Goal: Task Accomplishment & Management: Complete application form

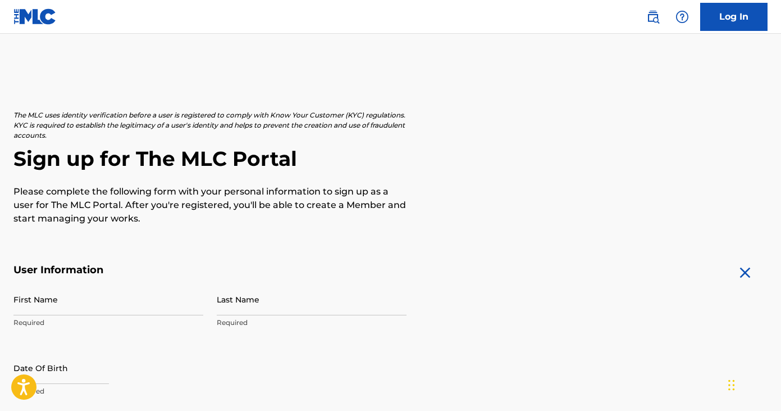
scroll to position [189, 0]
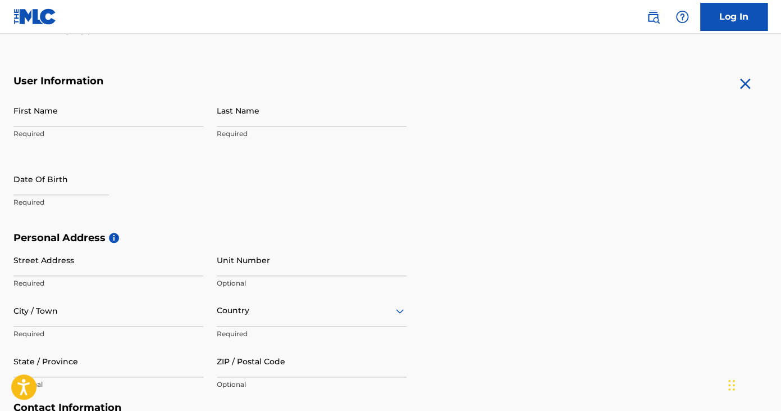
click at [42, 120] on input "First Name" at bounding box center [108, 110] width 190 height 32
type input "Shequannia"
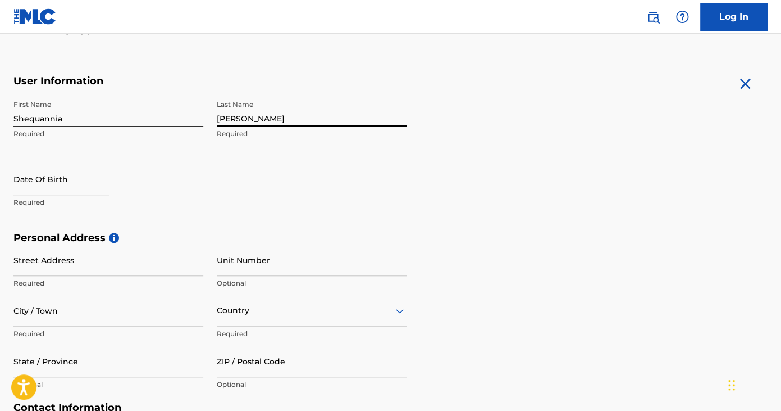
type input "[PERSON_NAME]"
select select "7"
select select "2025"
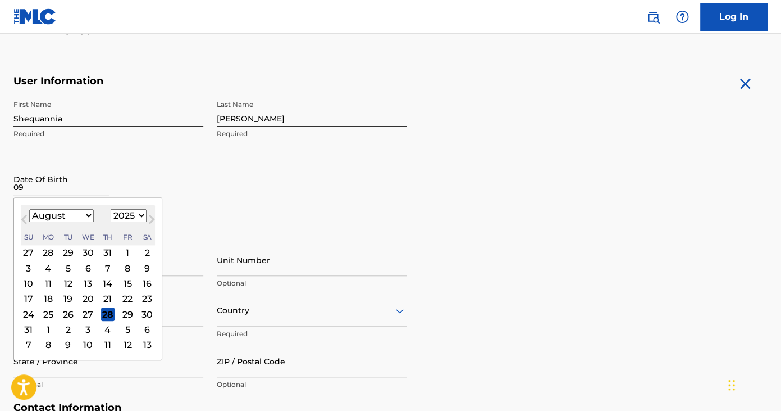
type input "09"
select select "8"
click option "September" at bounding box center [0, 0] width 0 height 0
click at [72, 298] on div "23" at bounding box center [67, 297] width 13 height 13
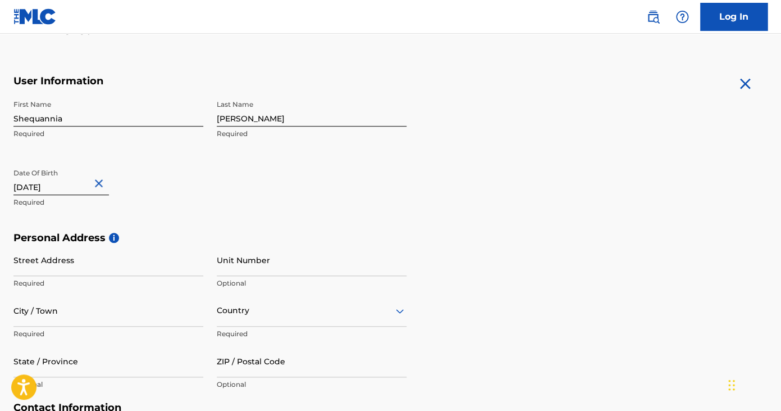
type input "[DATE]"
click at [175, 222] on div "First Name Shequannia Required Last Name [PERSON_NAME] Required Date Of Birth […" at bounding box center [209, 162] width 393 height 137
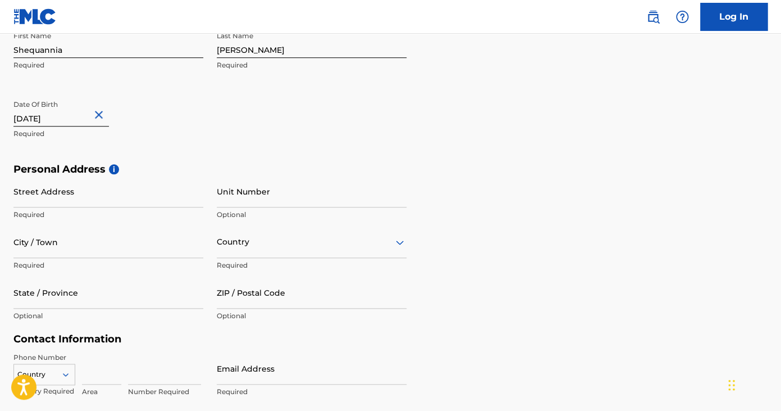
scroll to position [268, 0]
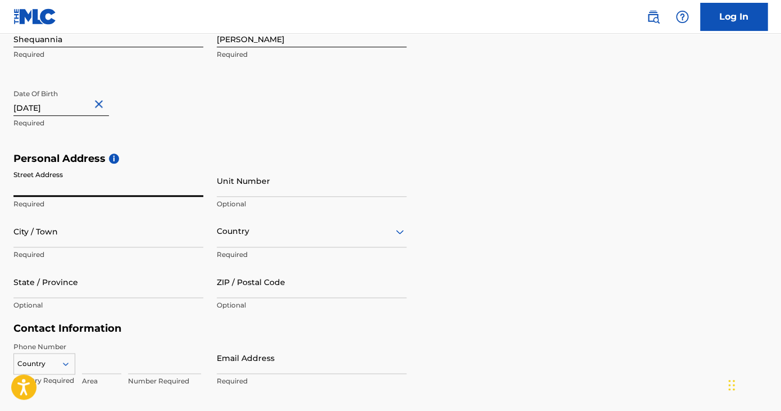
click at [104, 186] on input "Street Address" at bounding box center [108, 181] width 190 height 32
type input "[STREET_ADDRESS]"
type input "[GEOGRAPHIC_DATA]"
type input "US"
type input "GA"
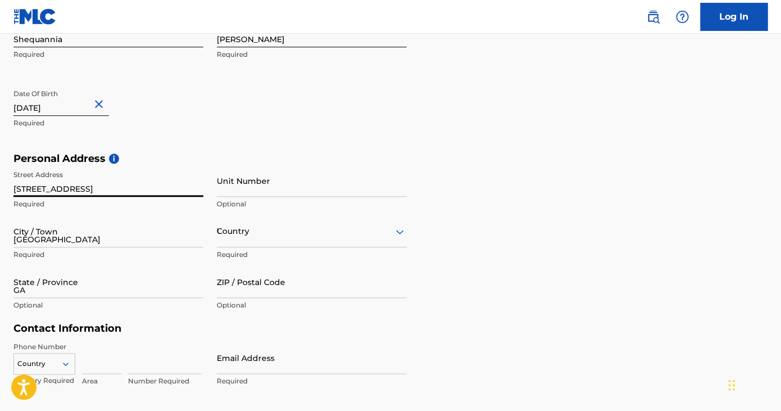
type input "30291"
type input "404"
type input "952"
type input "5339"
type input "[PERSON_NAME][EMAIL_ADDRESS][PERSON_NAME][DOMAIN_NAME]"
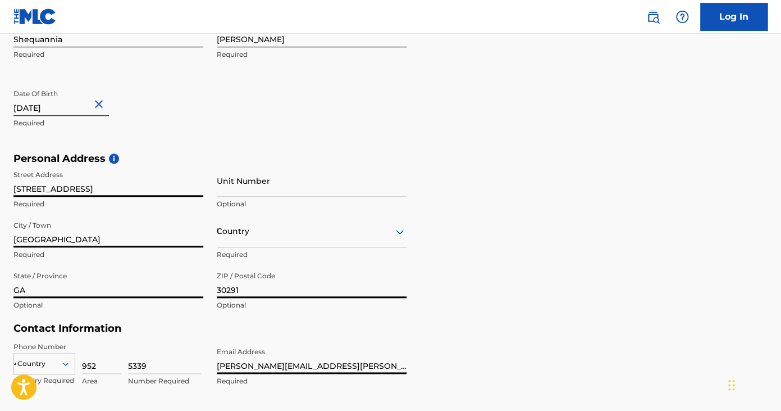
scroll to position [274, 0]
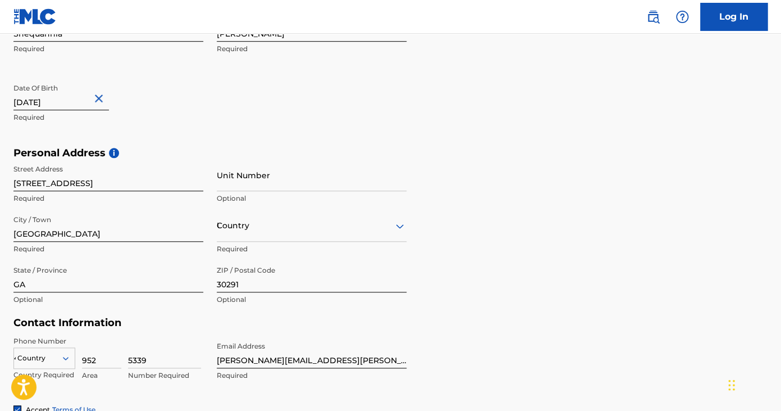
type input "US"
type input "404"
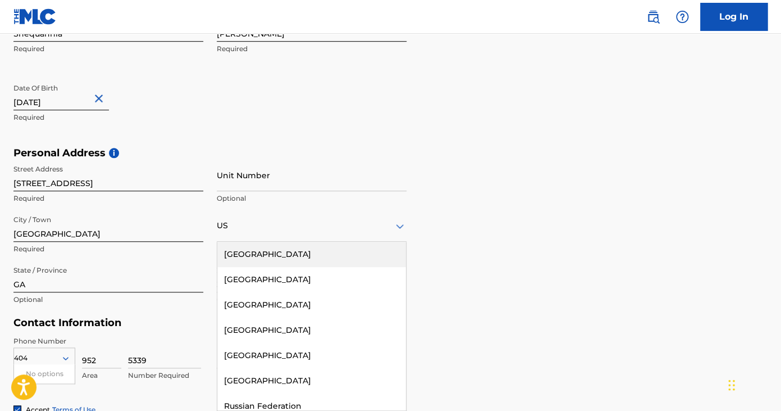
click at [292, 126] on div "First Name Shequannia Required Last Name [PERSON_NAME] Required Date Of Birth […" at bounding box center [209, 78] width 393 height 137
click at [491, 210] on div "Personal Address i Street Address [STREET_ADDRESS] Required Unit Number Optiona…" at bounding box center [390, 232] width 754 height 170
click at [378, 218] on div "US" at bounding box center [312, 225] width 190 height 14
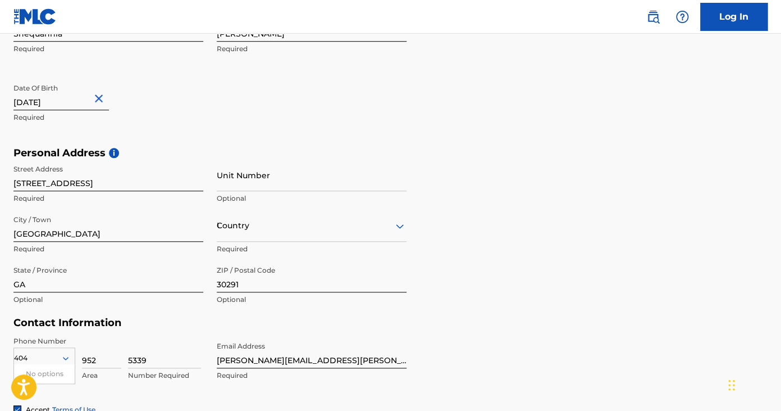
click at [414, 78] on form "User Information First Name Shequannia Required Last Name [PERSON_NAME] Require…" at bounding box center [390, 239] width 754 height 498
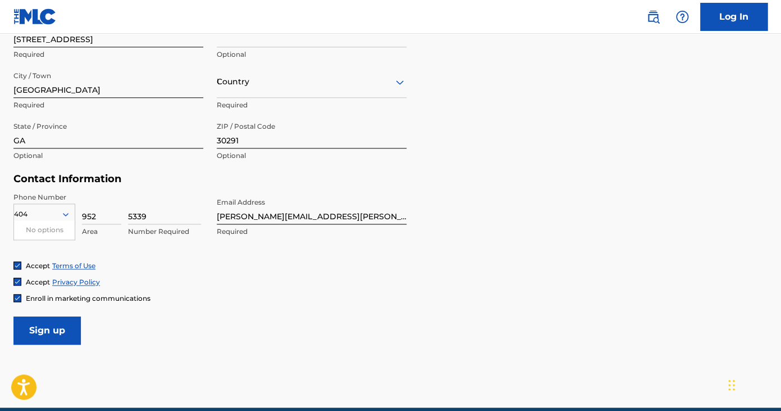
scroll to position [468, 0]
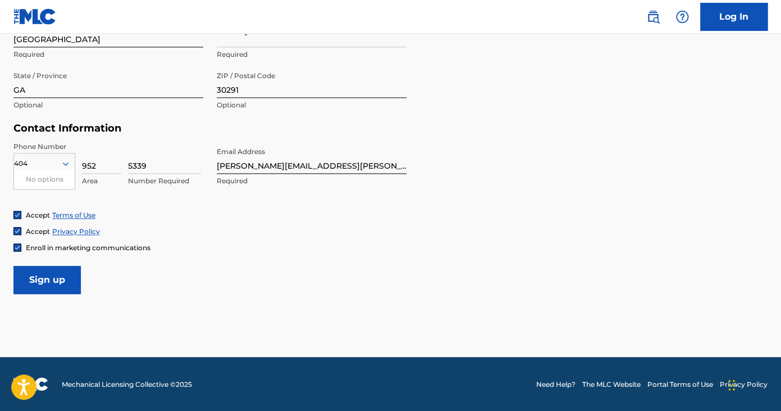
click at [93, 171] on input "952" at bounding box center [101, 158] width 39 height 32
type input "932"
click at [135, 165] on input "5339" at bounding box center [164, 158] width 73 height 32
type input "8097"
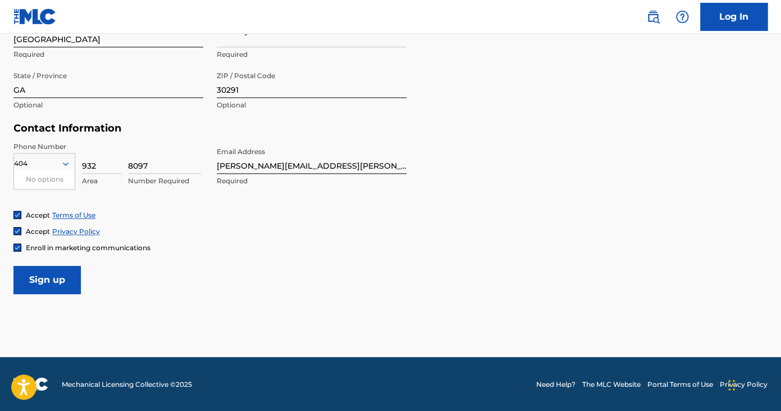
click at [75, 272] on input "Sign up" at bounding box center [46, 280] width 67 height 28
click at [287, 154] on input "[PERSON_NAME][EMAIL_ADDRESS][PERSON_NAME][DOMAIN_NAME]" at bounding box center [312, 158] width 190 height 32
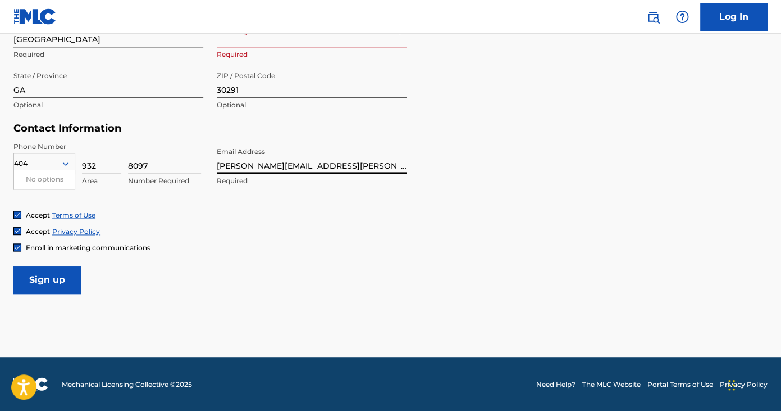
drag, startPoint x: 277, startPoint y: 167, endPoint x: 170, endPoint y: 170, distance: 107.9
click at [217, 170] on input "[PERSON_NAME][EMAIL_ADDRESS][PERSON_NAME][DOMAIN_NAME]" at bounding box center [312, 158] width 190 height 32
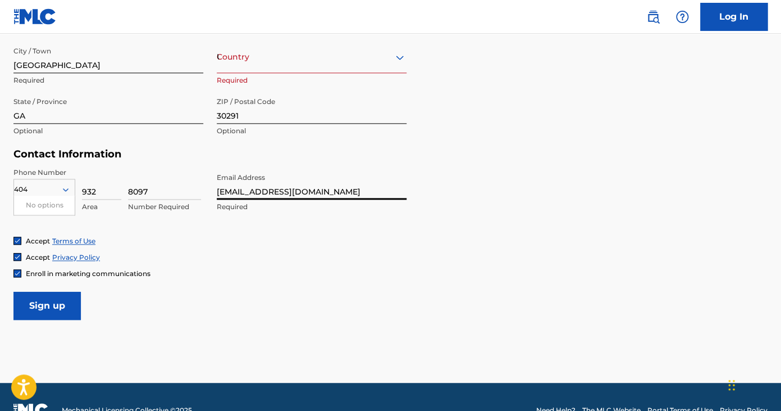
scroll to position [441, 0]
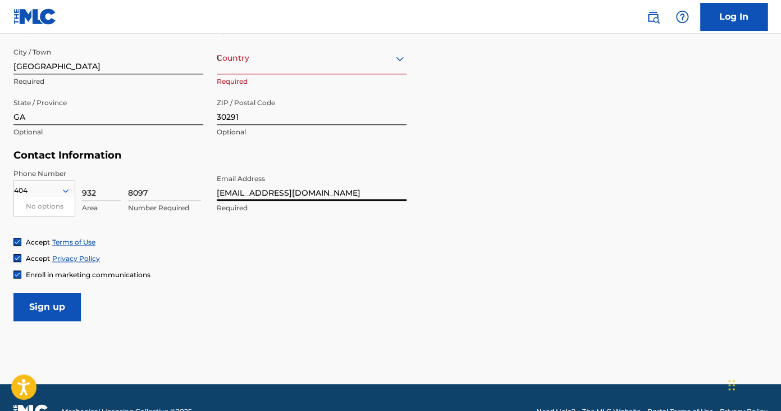
type input "[EMAIL_ADDRESS][DOMAIN_NAME]"
click at [234, 65] on div "US" at bounding box center [312, 58] width 190 height 14
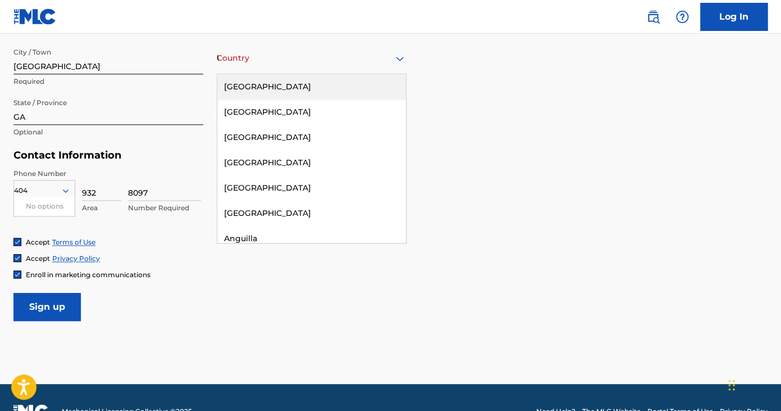
click at [238, 89] on div "[GEOGRAPHIC_DATA]" at bounding box center [311, 86] width 189 height 25
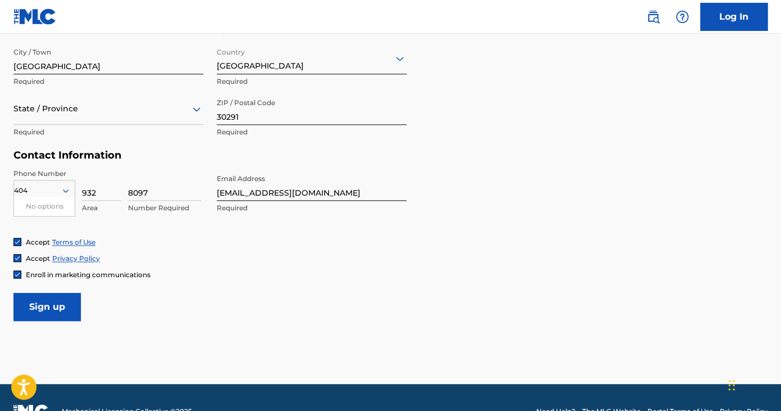
click at [66, 297] on input "Sign up" at bounding box center [46, 307] width 67 height 28
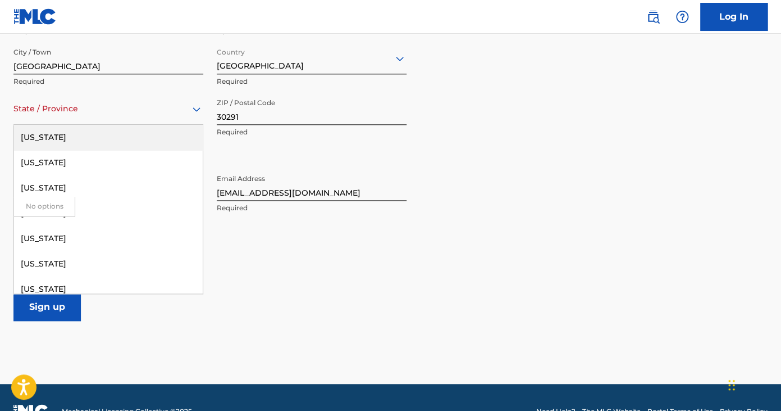
click at [61, 103] on div at bounding box center [108, 109] width 190 height 14
type input "ga"
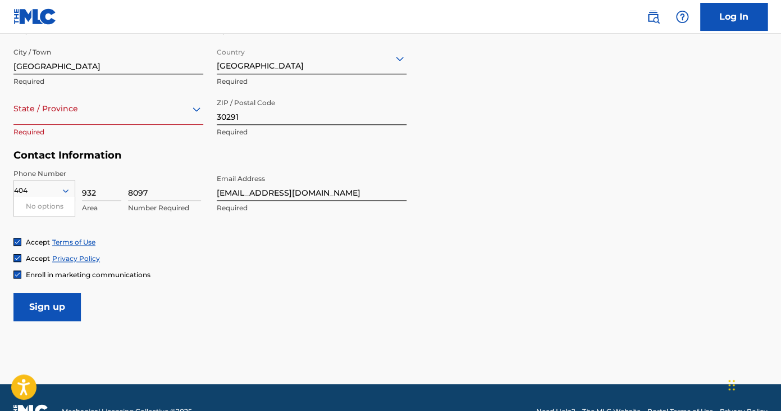
click at [43, 109] on div at bounding box center [108, 109] width 190 height 14
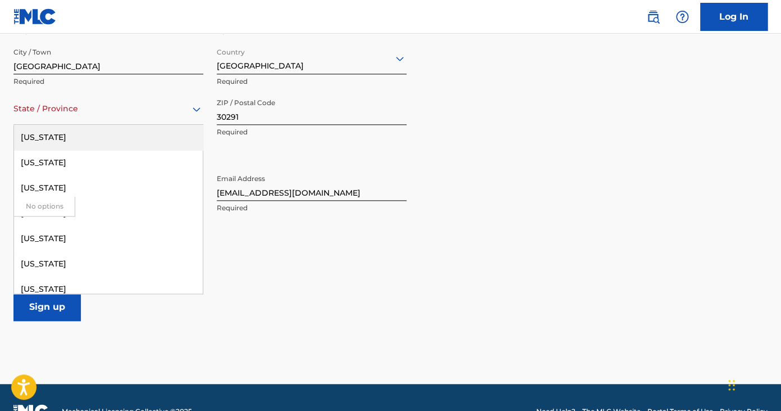
click at [43, 109] on div at bounding box center [108, 109] width 190 height 14
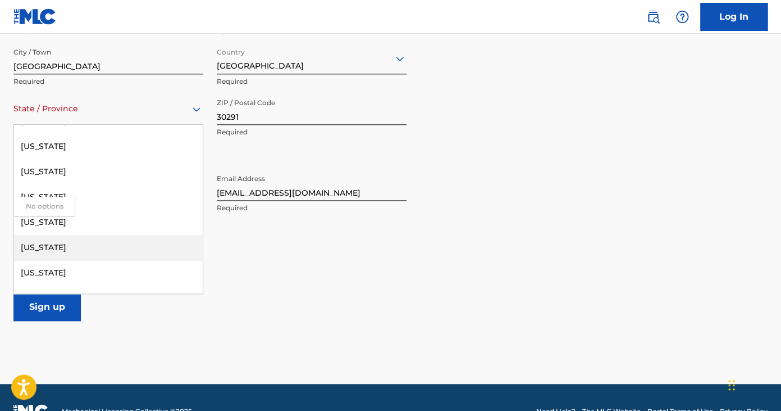
scroll to position [189, 0]
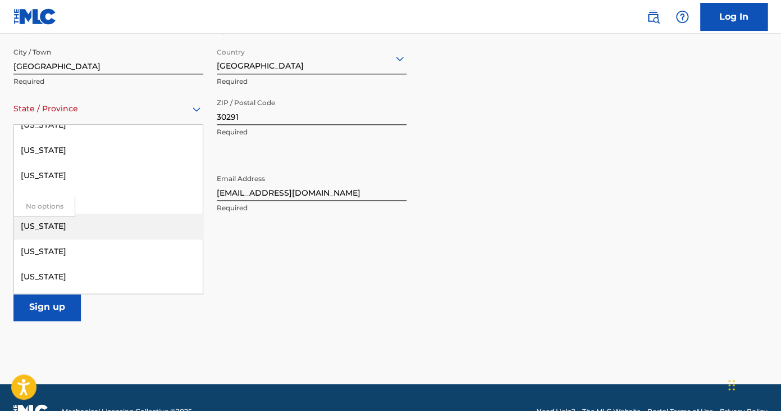
click at [71, 230] on div "[US_STATE]" at bounding box center [108, 225] width 189 height 25
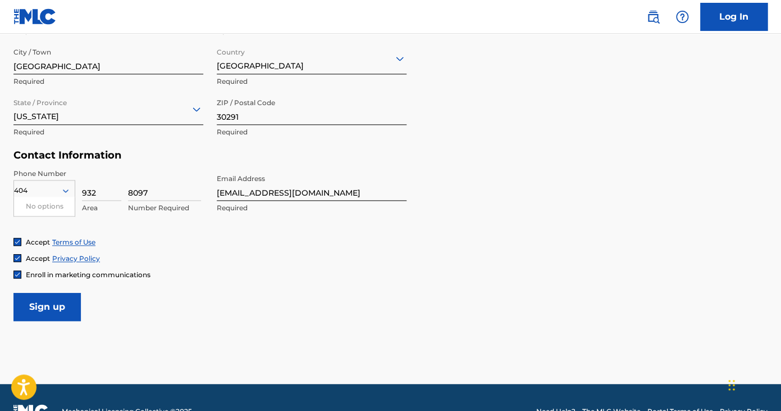
click at [51, 307] on input "Sign up" at bounding box center [46, 307] width 67 height 28
click at [227, 307] on form "User Information First Name Shequannia Required Last Name [PERSON_NAME] Require…" at bounding box center [390, 72] width 754 height 498
click at [56, 197] on div "Country 404" at bounding box center [44, 188] width 62 height 17
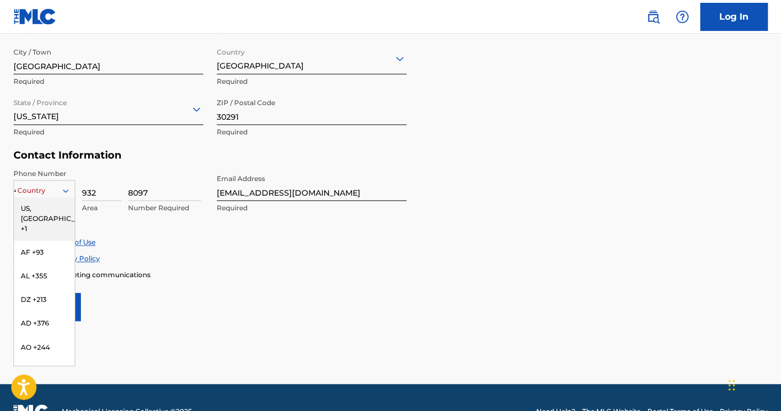
click at [47, 207] on div "US, [GEOGRAPHIC_DATA] +1" at bounding box center [44, 219] width 61 height 44
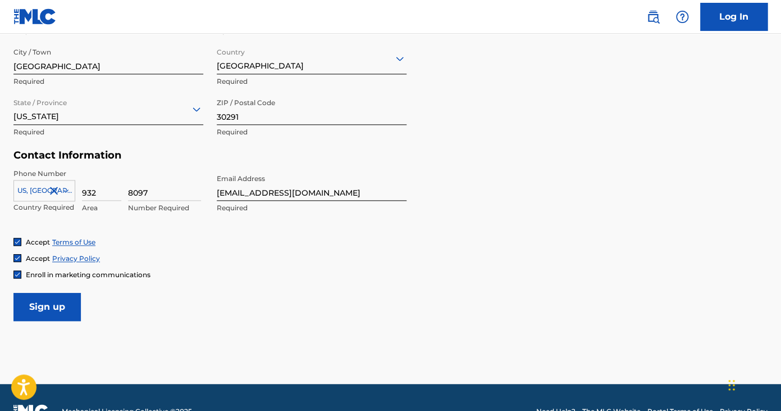
click at [90, 192] on input "932" at bounding box center [101, 184] width 39 height 32
type input "404"
click at [136, 191] on input "8097" at bounding box center [164, 184] width 73 height 32
click at [138, 266] on div "Accept Terms of Use Accept Privacy Policy Enroll in marketing communications" at bounding box center [390, 258] width 754 height 42
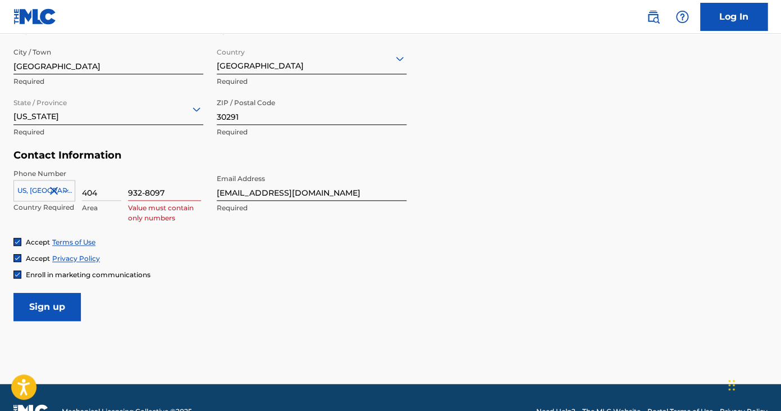
click at [147, 197] on input "932-8097" at bounding box center [164, 184] width 73 height 32
type input "9328097"
click at [148, 240] on div "Accept Terms of Use" at bounding box center [390, 242] width 754 height 10
click at [62, 302] on input "Sign up" at bounding box center [46, 307] width 67 height 28
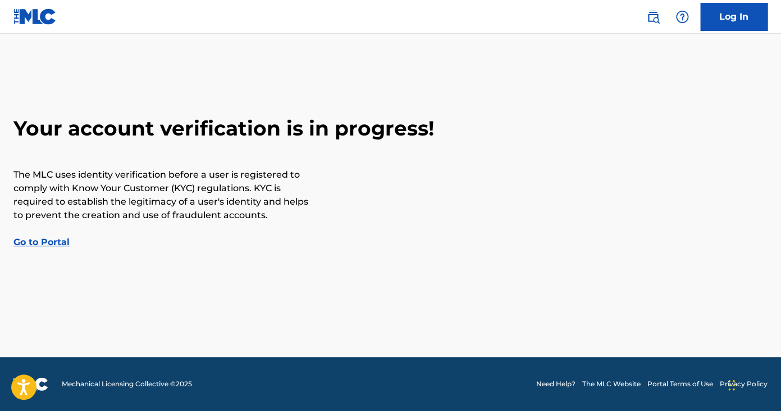
click at [54, 245] on link "Go to Portal" at bounding box center [41, 241] width 56 height 11
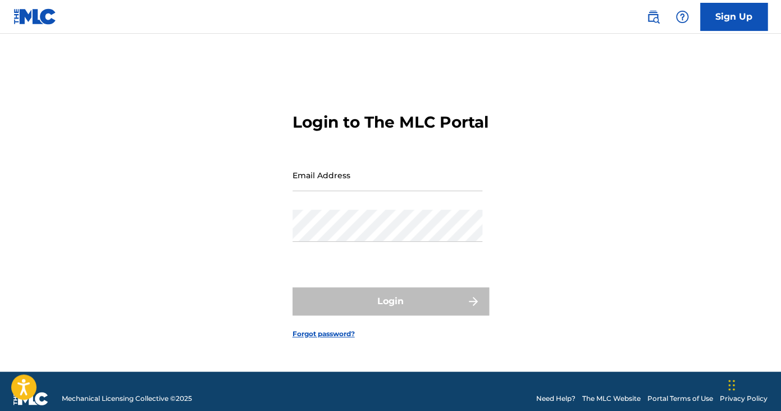
click at [335, 190] on input "Email Address" at bounding box center [388, 175] width 190 height 32
type input "k"
type input "[EMAIL_ADDRESS][DOMAIN_NAME]"
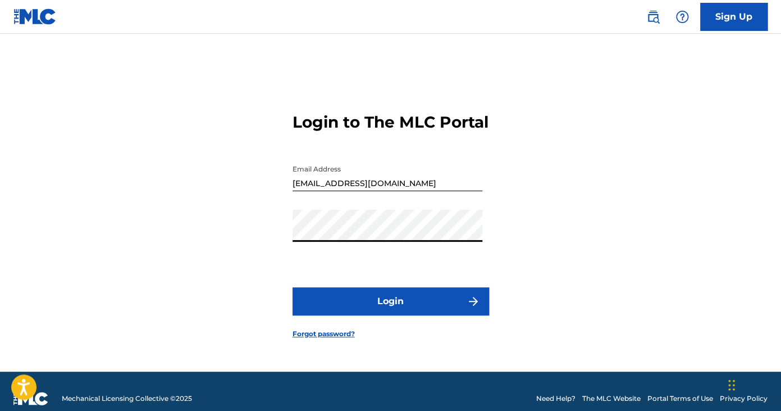
click at [293, 287] on button "Login" at bounding box center [391, 301] width 197 height 28
click at [730, 18] on link "Sign Up" at bounding box center [733, 17] width 67 height 28
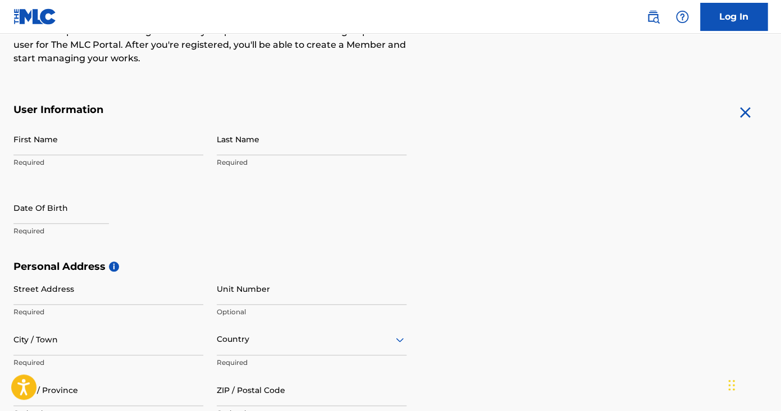
scroll to position [151, 0]
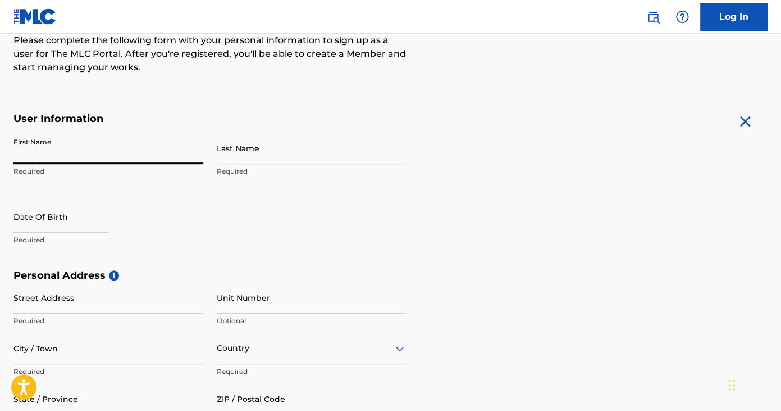
click at [98, 151] on input "First Name" at bounding box center [108, 148] width 190 height 32
type input "Shequannia"
type input "[PERSON_NAME]"
type input "[STREET_ADDRESS]"
type input "[GEOGRAPHIC_DATA]"
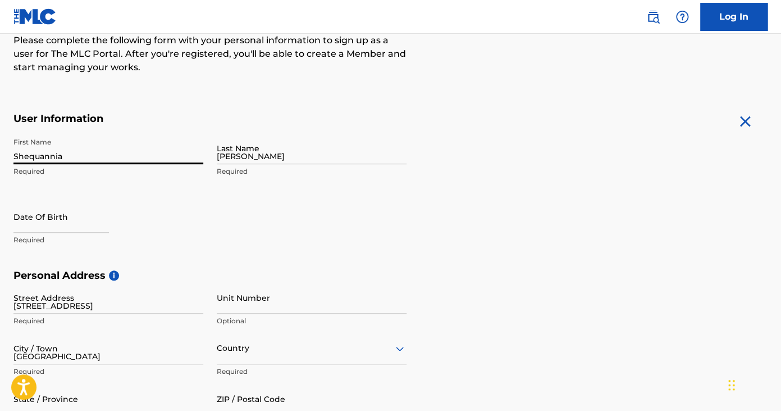
type input "US"
type input "GA"
type input "30291"
type input "404"
type input "952"
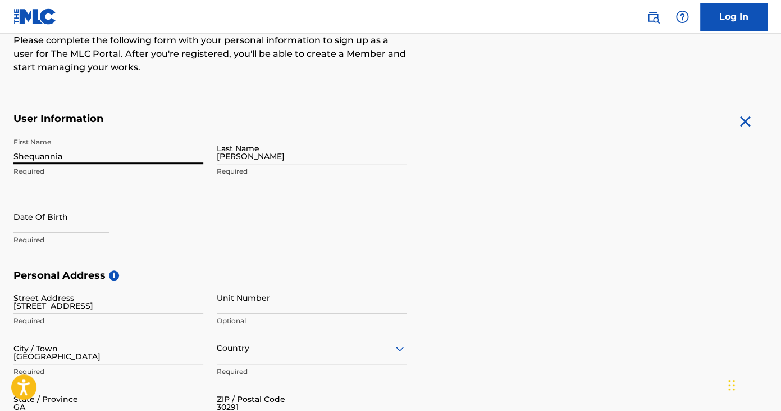
type input "5339"
type input "[PERSON_NAME][EMAIL_ADDRESS][PERSON_NAME][DOMAIN_NAME]"
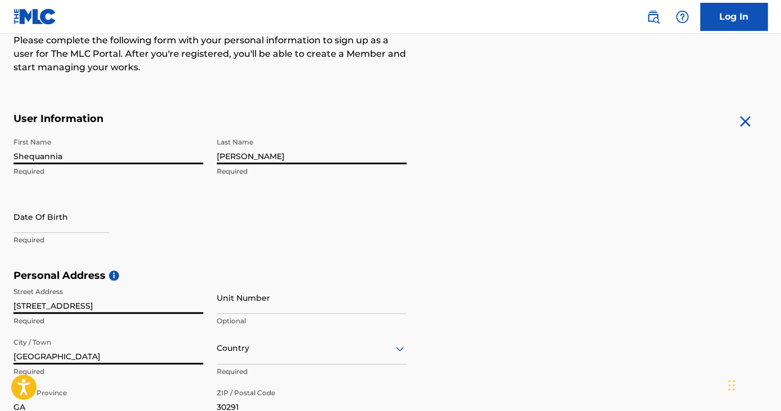
scroll to position [274, 0]
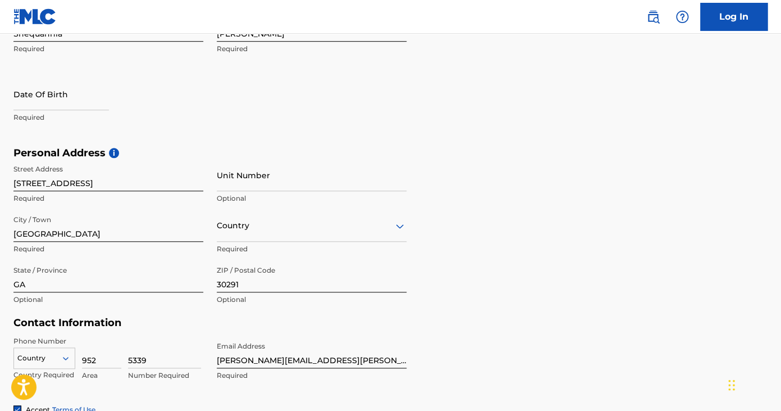
type input "US"
type input "404"
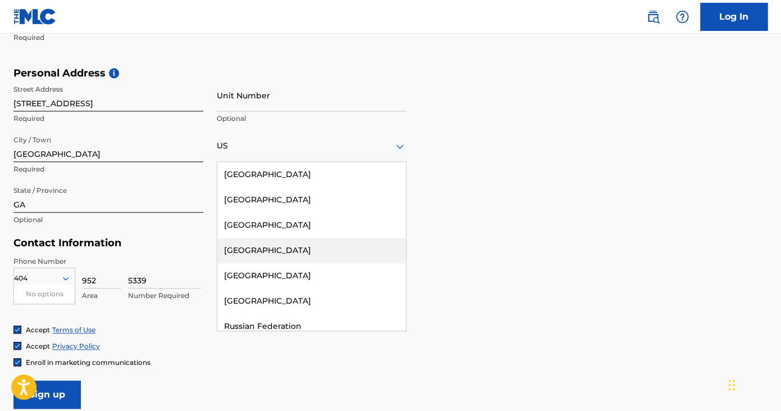
scroll to position [8, 0]
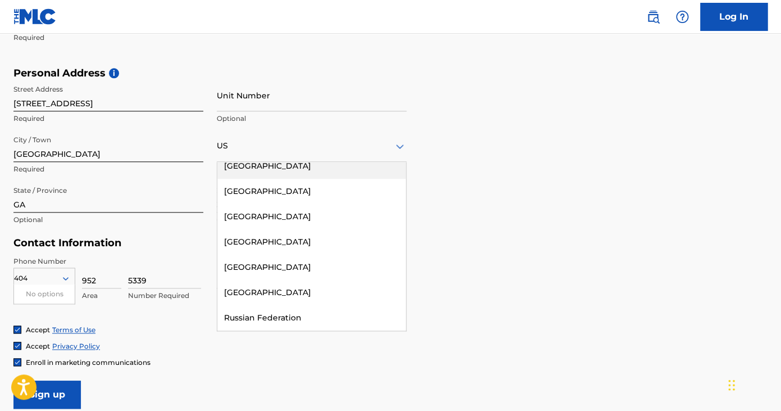
click at [507, 119] on div "Personal Address i Street Address [STREET_ADDRESS] Required Unit Number Optiona…" at bounding box center [390, 152] width 754 height 170
click at [505, 117] on div "Personal Address i Street Address [STREET_ADDRESS] Required Unit Number Optiona…" at bounding box center [390, 152] width 754 height 170
click at [394, 145] on icon at bounding box center [399, 145] width 13 height 13
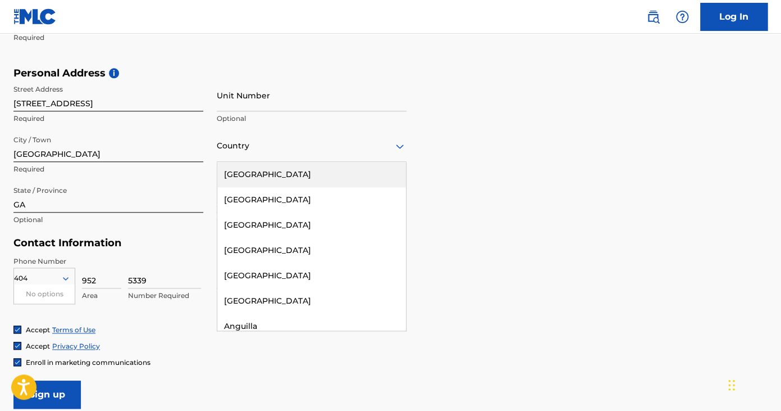
click at [394, 145] on icon at bounding box center [399, 145] width 13 height 13
click at [340, 180] on div "[GEOGRAPHIC_DATA]" at bounding box center [311, 174] width 189 height 25
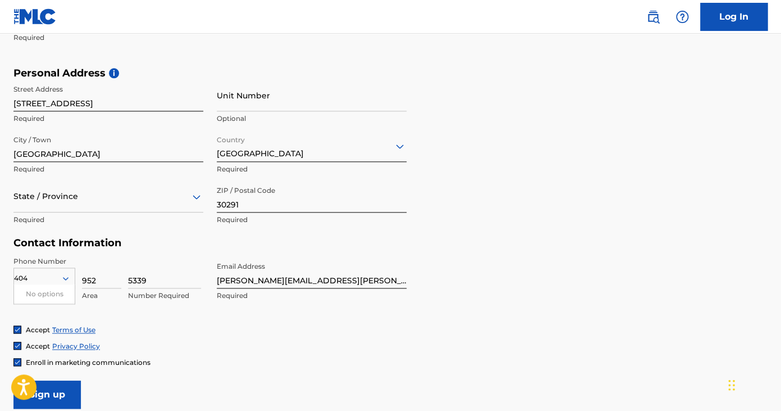
click at [117, 200] on div at bounding box center [108, 196] width 190 height 14
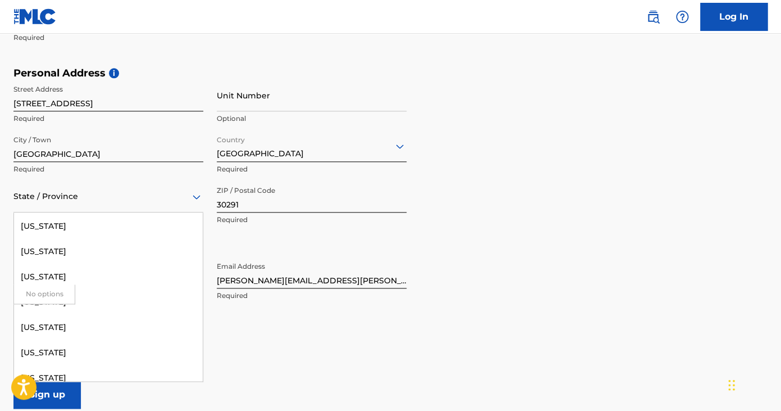
scroll to position [217, 0]
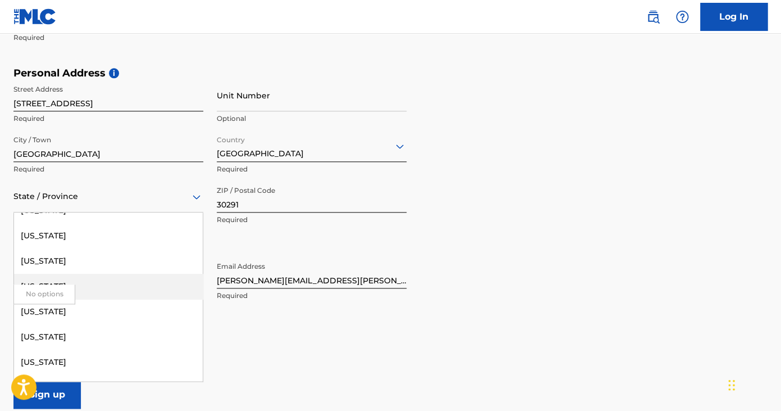
click at [118, 290] on div "[US_STATE]" at bounding box center [108, 286] width 189 height 25
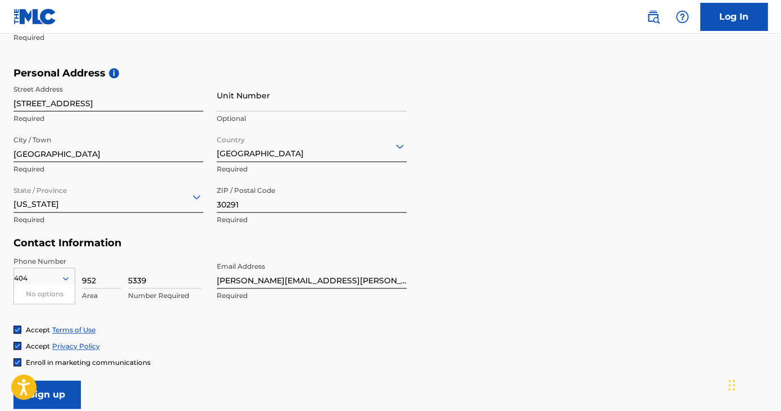
click at [195, 320] on div "Phone Number 404 No options Country Required 952 Area 5339 Number Required Emai…" at bounding box center [209, 290] width 393 height 69
click at [101, 281] on input "952" at bounding box center [101, 272] width 39 height 32
type input "932"
click at [155, 281] on input "5339" at bounding box center [164, 272] width 73 height 32
type input "5"
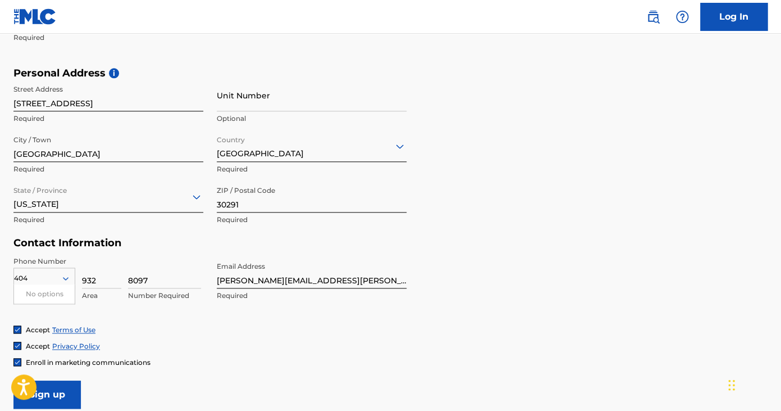
type input "8097"
click at [311, 344] on div "Accept Privacy Policy" at bounding box center [390, 346] width 754 height 10
click at [279, 280] on input "[PERSON_NAME][EMAIL_ADDRESS][PERSON_NAME][DOMAIN_NAME]" at bounding box center [312, 272] width 190 height 32
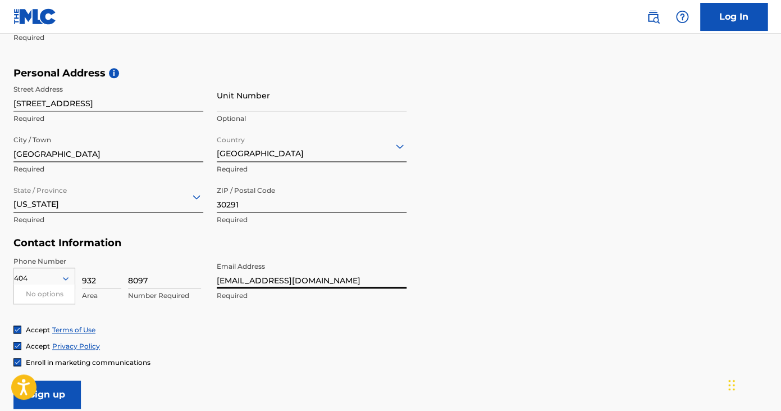
type input "[EMAIL_ADDRESS][DOMAIN_NAME]"
click at [64, 279] on icon at bounding box center [66, 278] width 10 height 10
click at [87, 280] on input "932" at bounding box center [101, 272] width 39 height 32
type input "404"
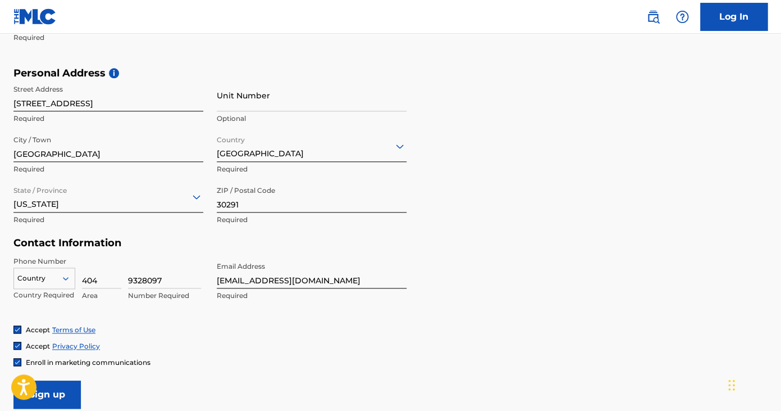
type input "9328097"
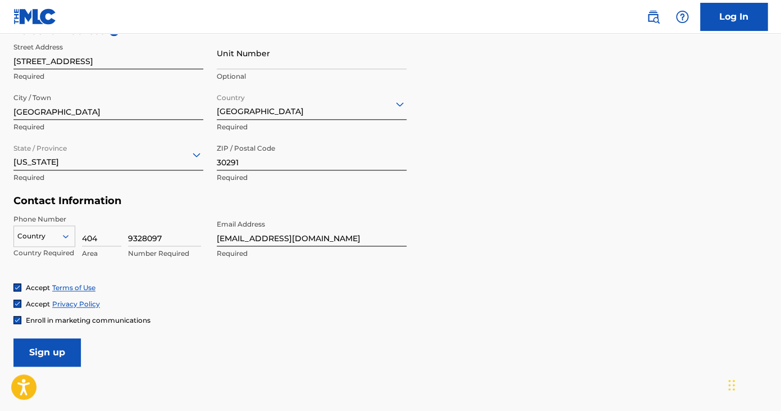
click at [40, 242] on div "Country" at bounding box center [44, 233] width 62 height 17
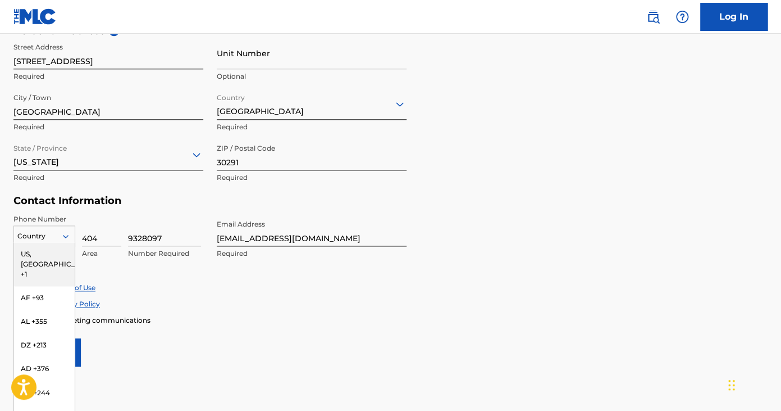
click at [43, 254] on div "US, [GEOGRAPHIC_DATA] +1" at bounding box center [44, 264] width 61 height 44
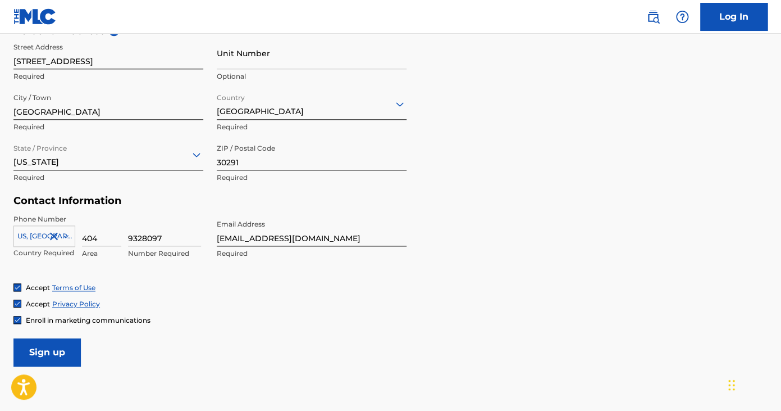
click at [157, 307] on div "Accept Privacy Policy" at bounding box center [390, 304] width 754 height 10
click at [57, 343] on input "Sign up" at bounding box center [46, 352] width 67 height 28
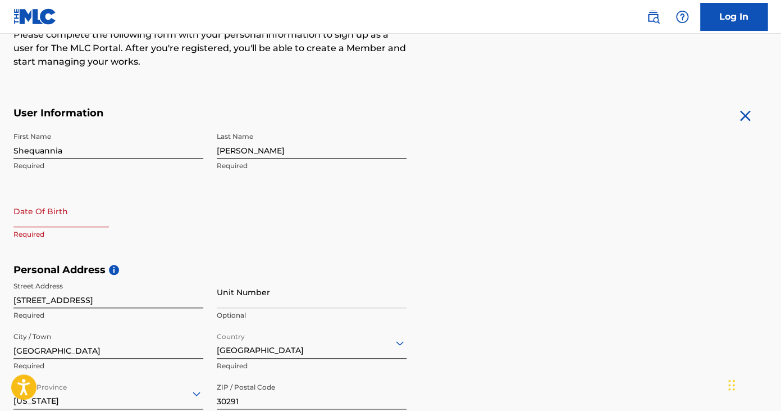
scroll to position [151, 0]
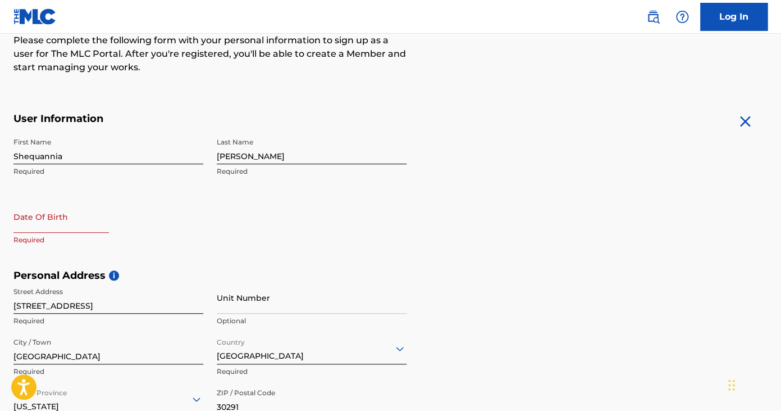
select select "7"
select select "2025"
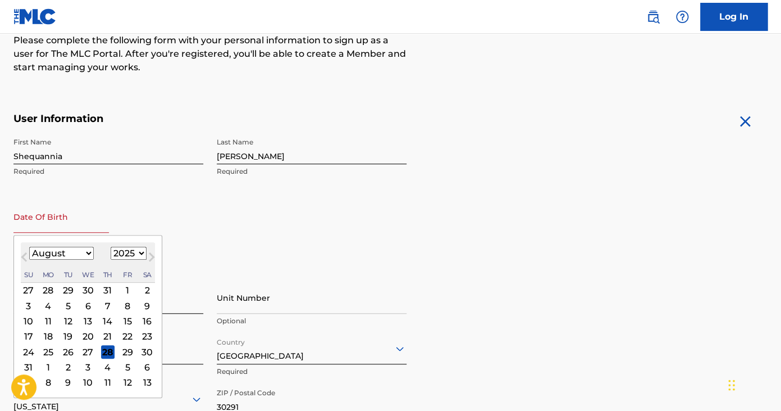
click at [68, 218] on input "text" at bounding box center [60, 216] width 95 height 32
type input "0"
type input "[DATE]"
select select "8"
select select "1991"
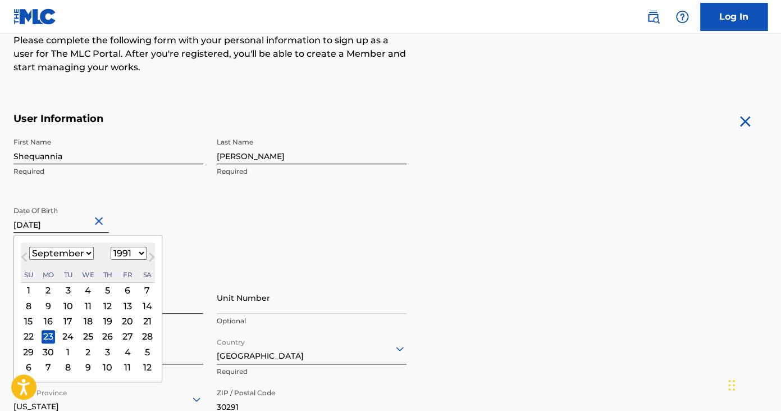
type input "[DATE]"
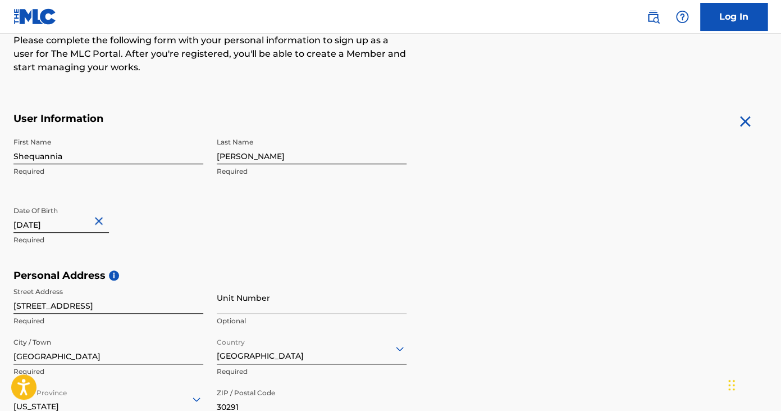
click at [179, 219] on div "Date Of Birth [DEMOGRAPHIC_DATA] Required" at bounding box center [108, 225] width 190 height 51
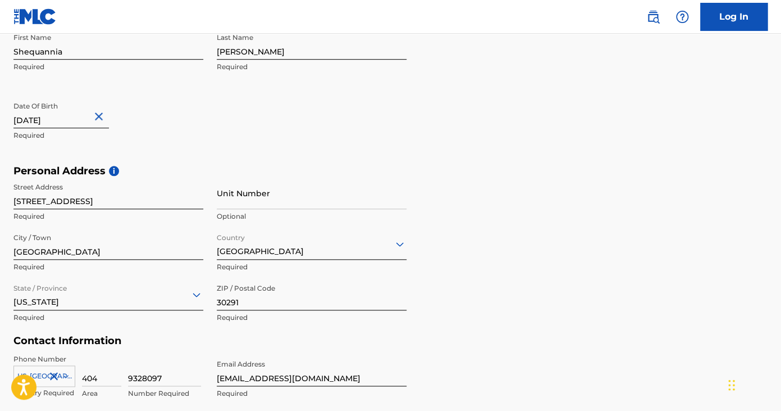
scroll to position [468, 0]
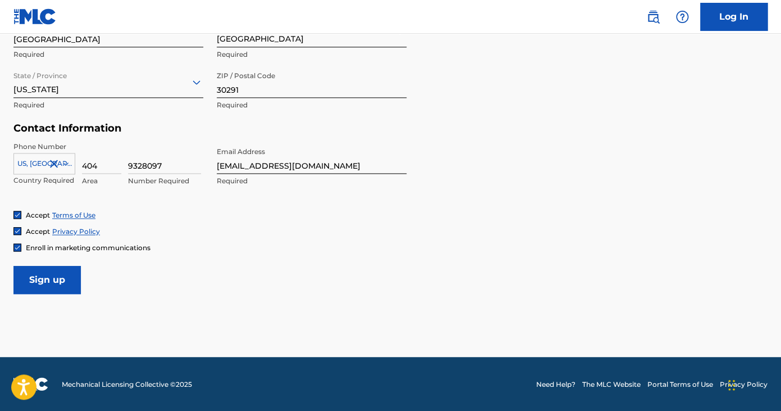
click at [48, 282] on input "Sign up" at bounding box center [46, 280] width 67 height 28
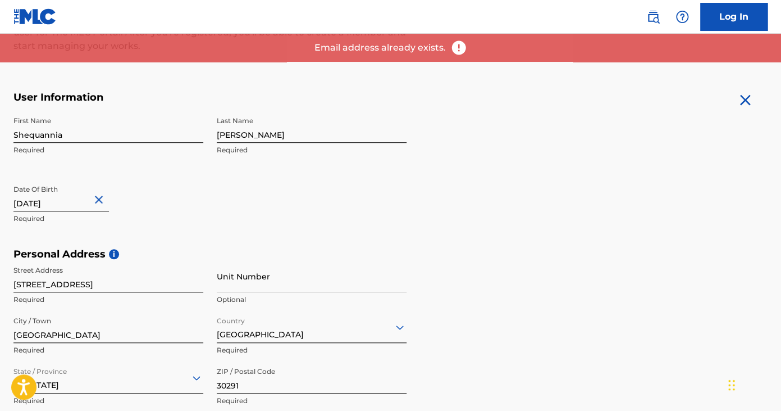
scroll to position [159, 0]
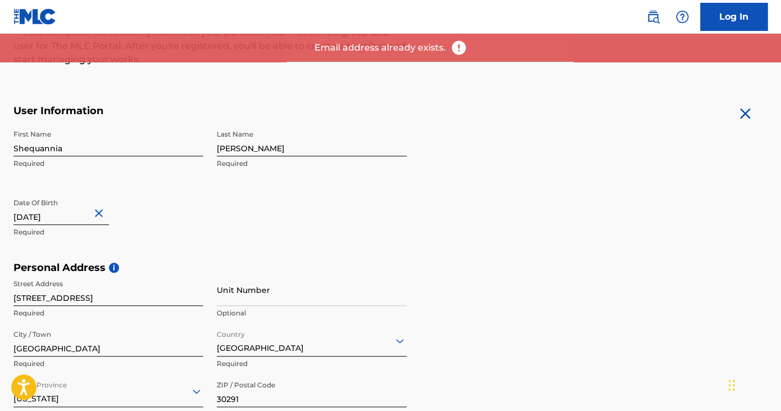
click at [737, 7] on link "Log In" at bounding box center [733, 17] width 67 height 28
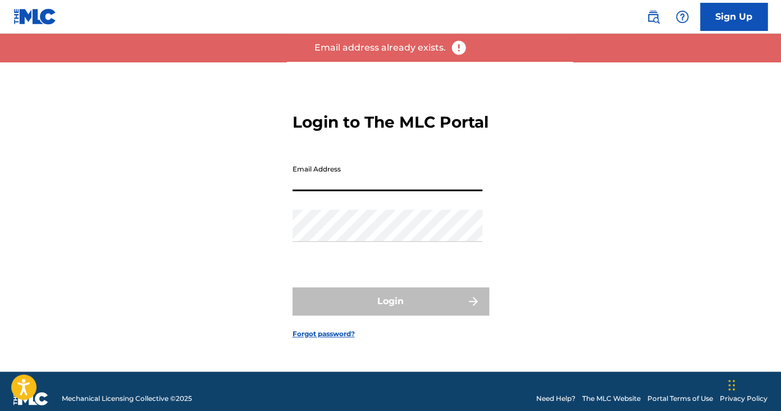
click at [398, 181] on input "Email Address" at bounding box center [388, 175] width 190 height 32
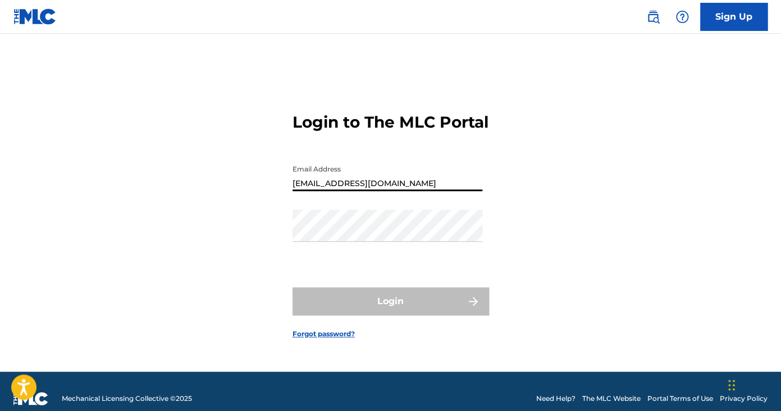
type input "[EMAIL_ADDRESS][DOMAIN_NAME]"
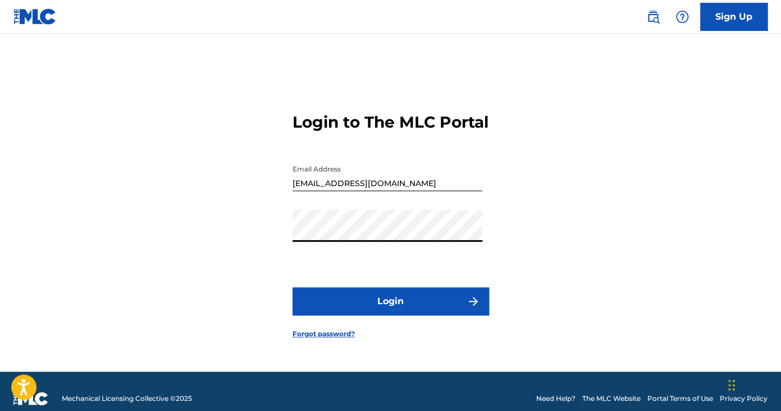
click at [293, 287] on button "Login" at bounding box center [391, 301] width 197 height 28
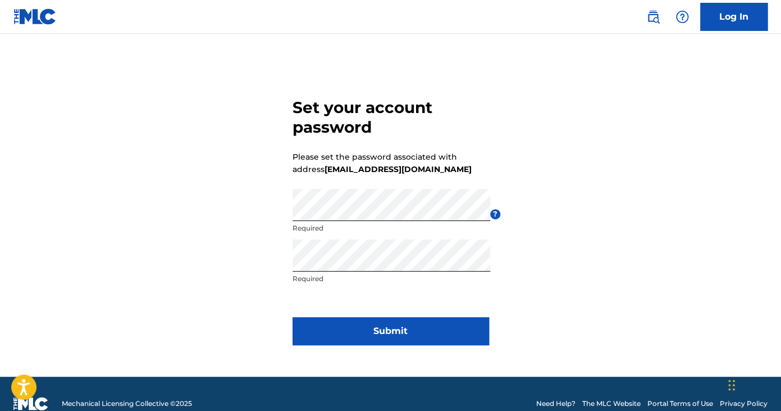
click at [347, 331] on button "Submit" at bounding box center [391, 331] width 197 height 28
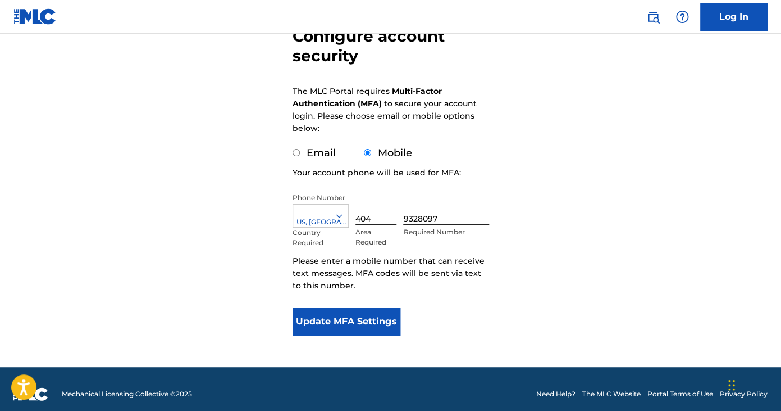
scroll to position [120, 0]
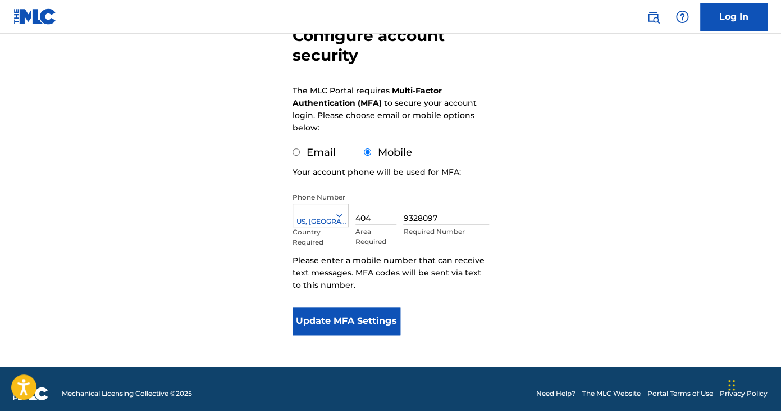
click at [356, 322] on button "Update MFA Settings" at bounding box center [347, 321] width 108 height 28
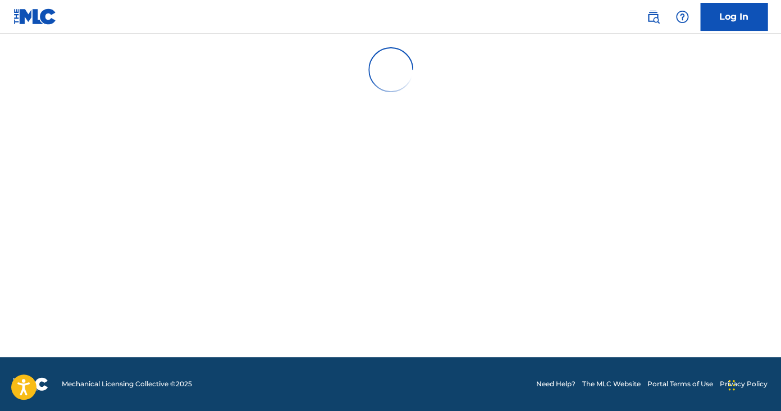
scroll to position [0, 0]
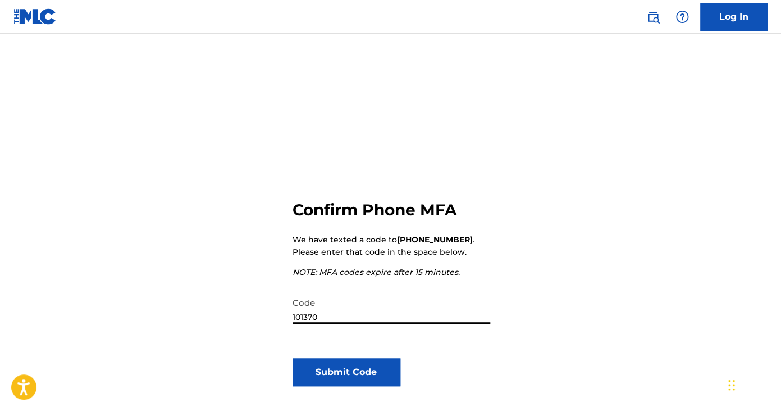
type input "101370"
click at [323, 367] on button "Submit Code" at bounding box center [347, 372] width 108 height 28
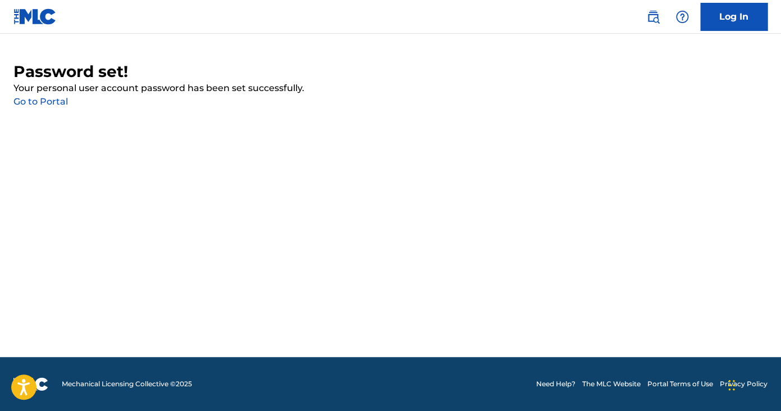
click at [52, 107] on link "Go to Portal" at bounding box center [40, 101] width 54 height 11
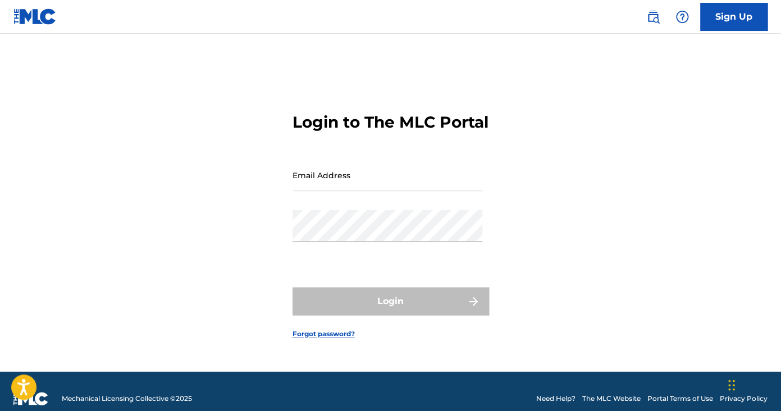
click at [313, 188] on input "Email Address" at bounding box center [388, 175] width 190 height 32
type input "[EMAIL_ADDRESS][DOMAIN_NAME]"
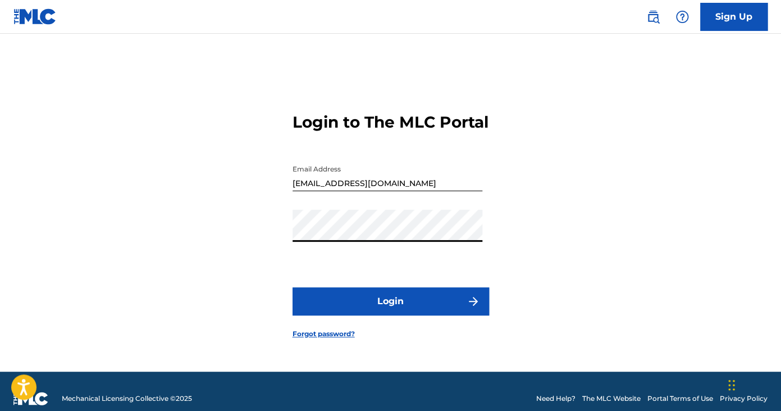
click at [293, 287] on button "Login" at bounding box center [391, 301] width 197 height 28
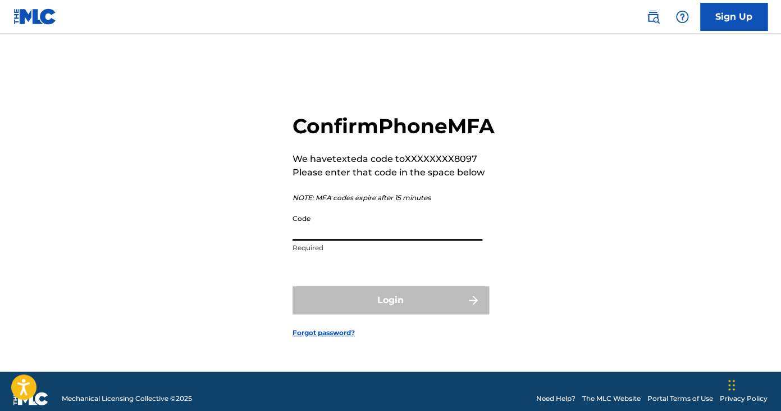
click at [316, 240] on input "Code" at bounding box center [388, 224] width 190 height 32
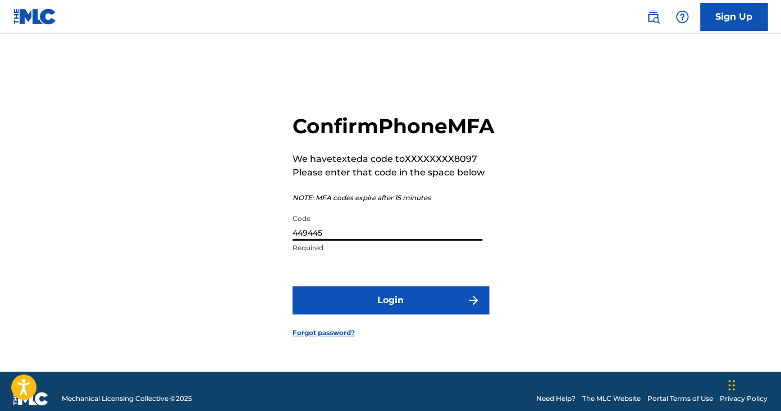
type input "449445"
click at [375, 312] on button "Login" at bounding box center [391, 300] width 197 height 28
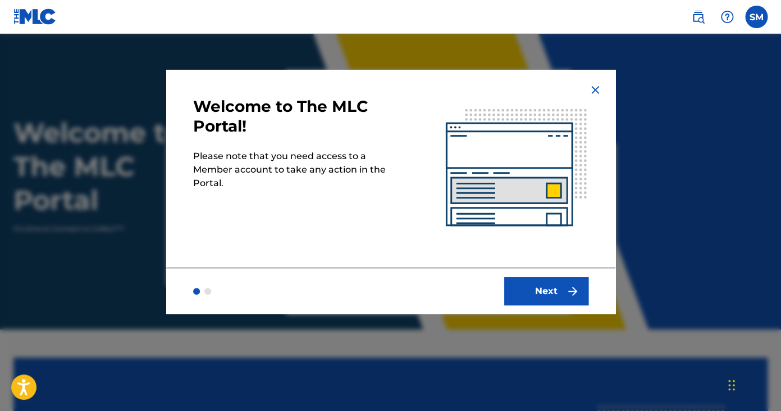
click at [587, 293] on button "Next" at bounding box center [546, 291] width 84 height 28
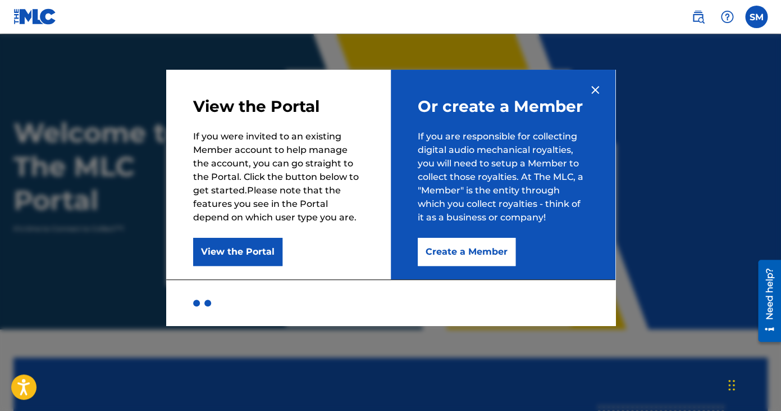
click at [491, 263] on button "Create a Member" at bounding box center [467, 252] width 98 height 28
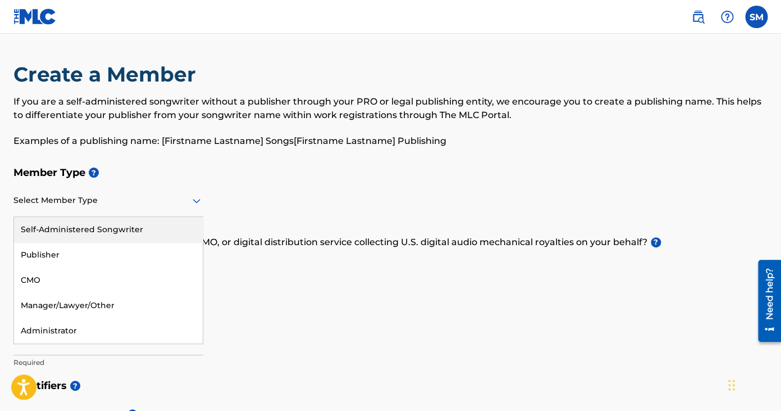
click at [178, 196] on div at bounding box center [108, 200] width 190 height 14
click at [135, 226] on div "Self-Administered Songwriter" at bounding box center [108, 229] width 189 height 25
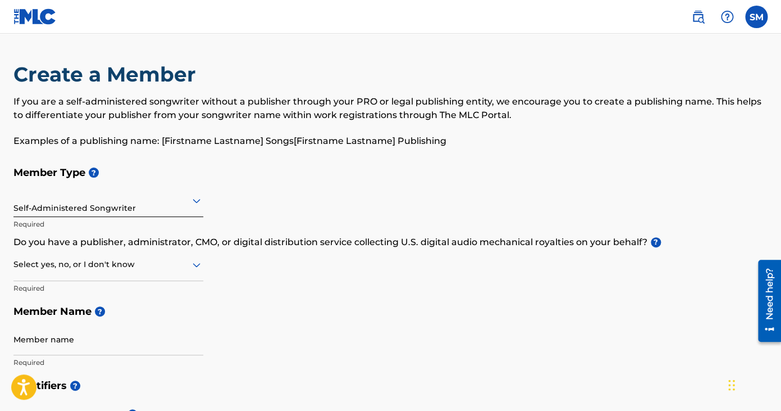
click at [118, 271] on div at bounding box center [108, 264] width 190 height 14
click at [103, 315] on div "No" at bounding box center [108, 318] width 189 height 25
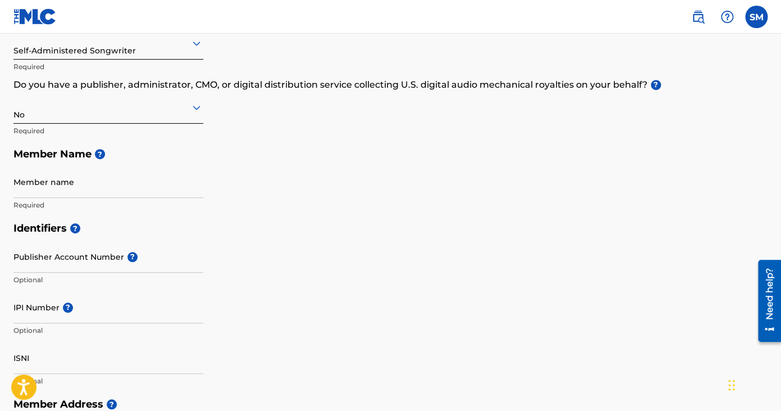
scroll to position [158, 0]
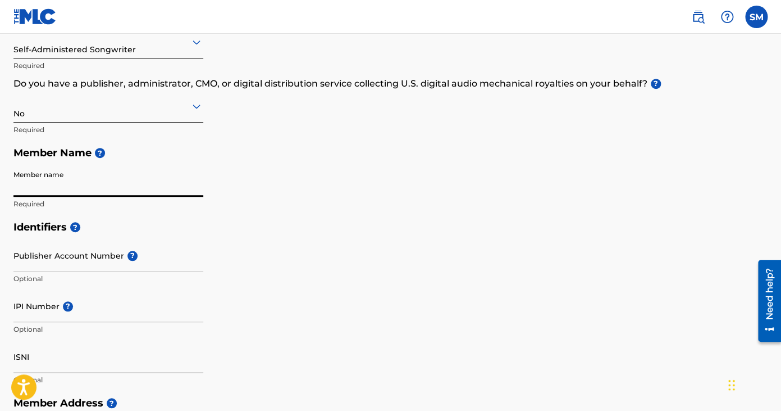
click at [113, 179] on input "Member name" at bounding box center [108, 181] width 190 height 32
click at [212, 152] on h5 "Member Name ?" at bounding box center [390, 153] width 754 height 24
click at [86, 184] on input "Member name" at bounding box center [108, 181] width 190 height 32
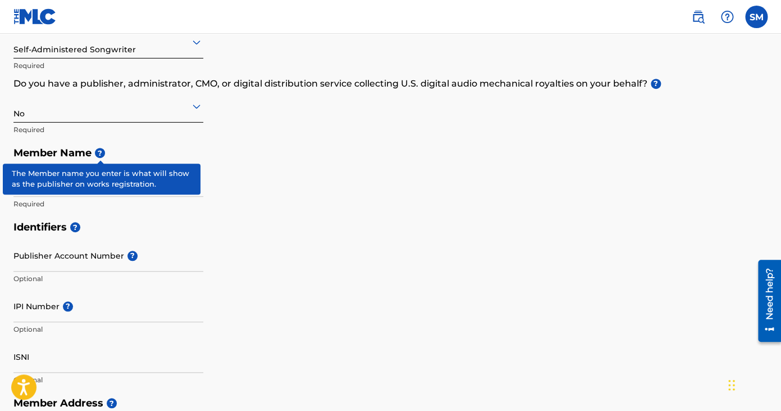
click at [98, 157] on span "?" at bounding box center [100, 153] width 10 height 10
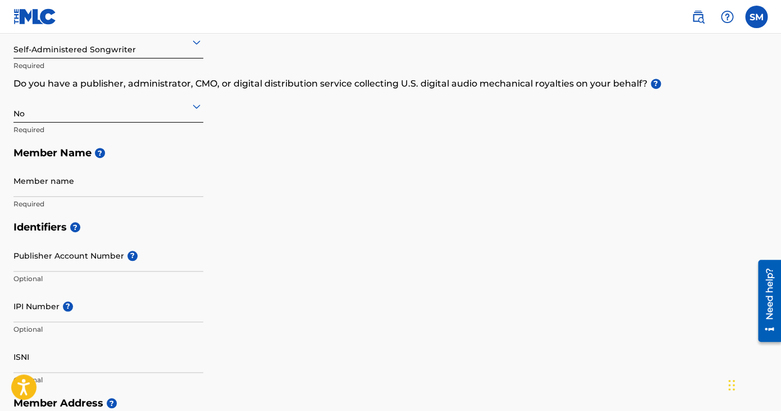
click at [190, 149] on h5 "Member Name ?" at bounding box center [390, 153] width 754 height 24
click at [87, 180] on input "Member name" at bounding box center [108, 181] width 190 height 32
type input "Shequannia Mcintosh"
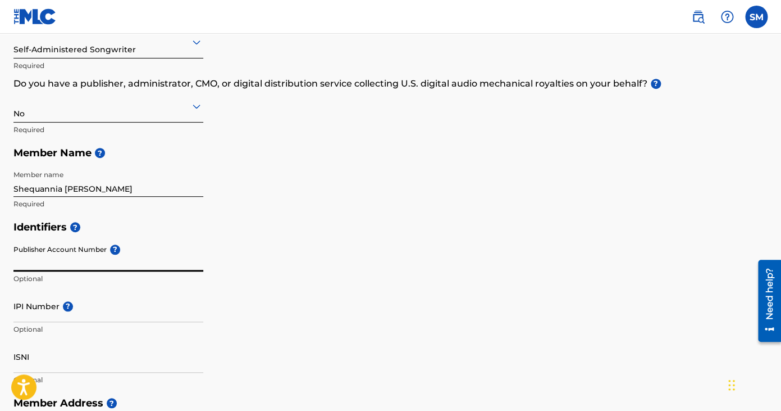
click at [36, 256] on input "Publisher Account Number ?" at bounding box center [108, 255] width 190 height 32
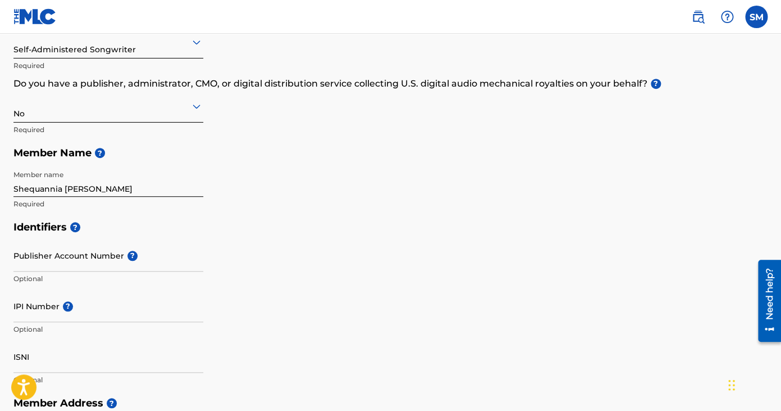
click at [235, 220] on h5 "Identifiers ?" at bounding box center [390, 227] width 754 height 24
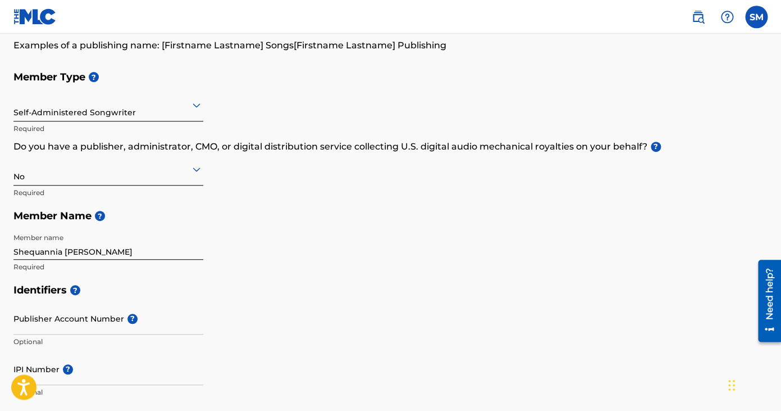
scroll to position [0, 0]
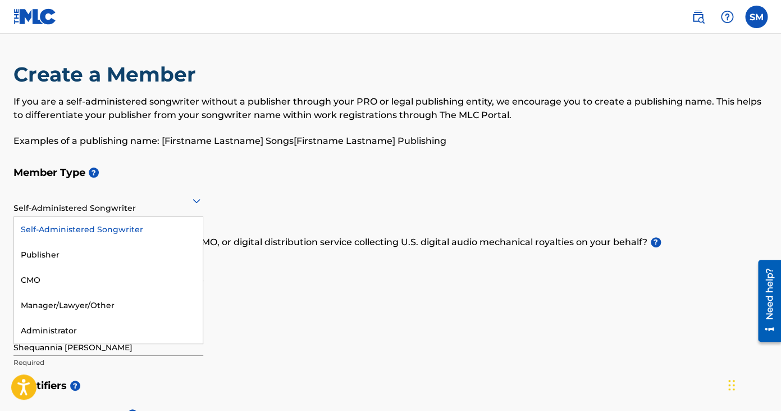
click at [175, 206] on div at bounding box center [108, 200] width 190 height 14
click at [163, 233] on div "Self-Administered Songwriter" at bounding box center [108, 229] width 189 height 25
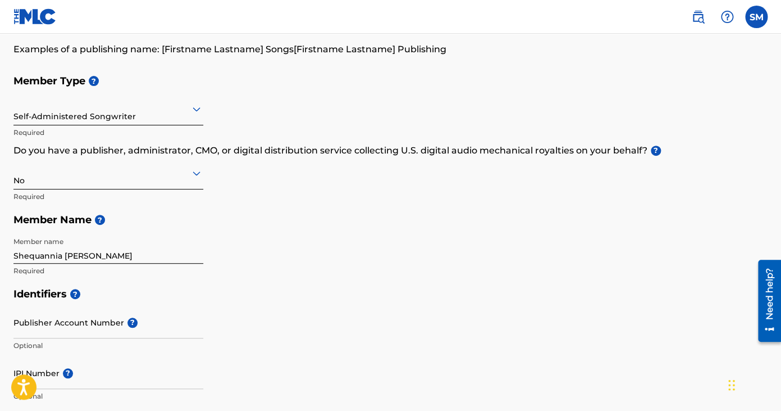
scroll to position [92, 0]
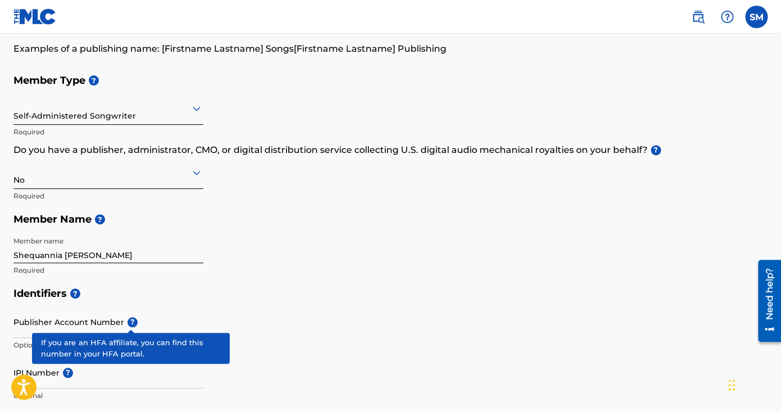
click at [135, 321] on span "?" at bounding box center [132, 322] width 10 height 10
click at [135, 321] on input "Publisher Account Number ?" at bounding box center [108, 322] width 190 height 32
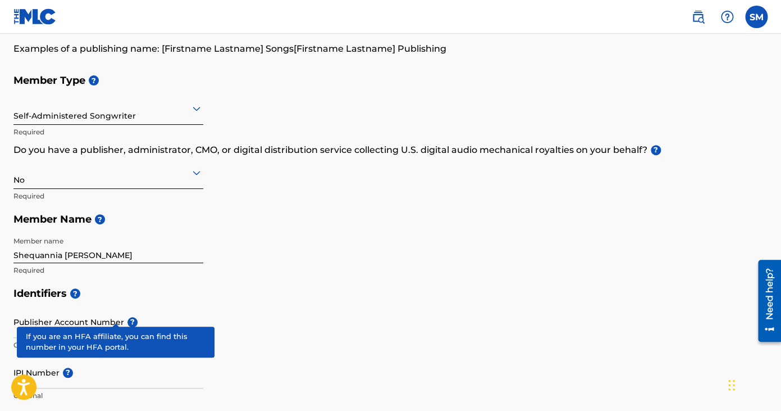
click at [121, 315] on div "Publisher Account Number ? Optional" at bounding box center [108, 331] width 190 height 51
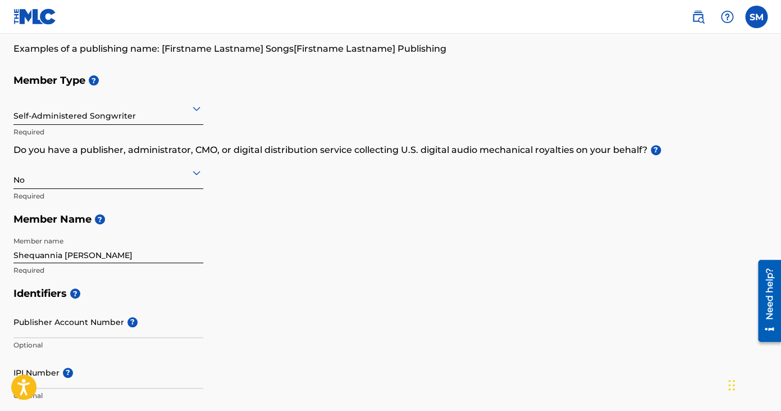
click at [121, 120] on div "Self-Administered Songwriter" at bounding box center [108, 108] width 190 height 28
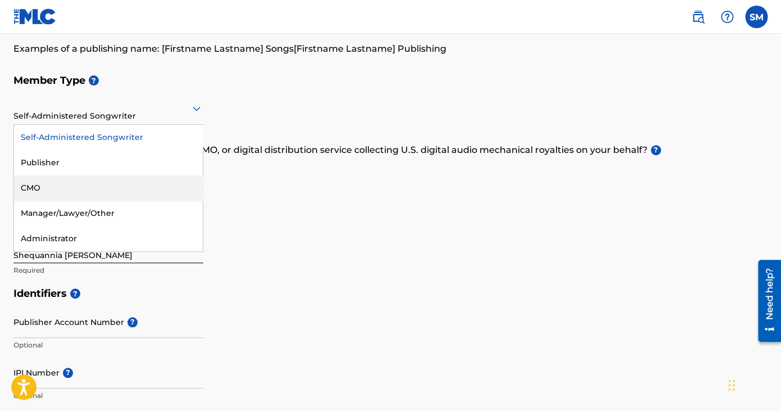
click at [94, 186] on div "CMO" at bounding box center [108, 187] width 189 height 25
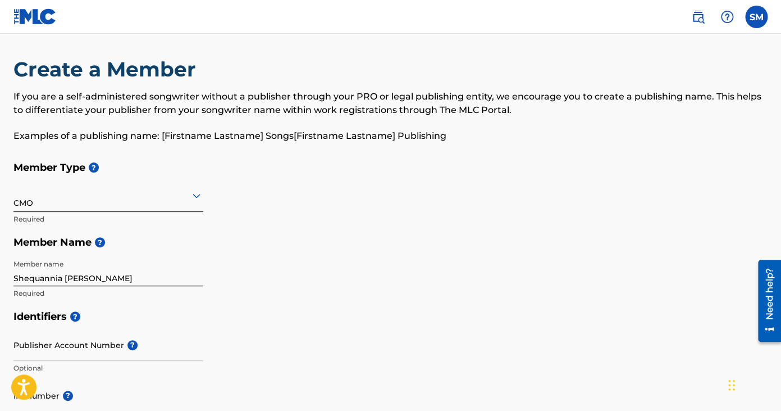
scroll to position [0, 0]
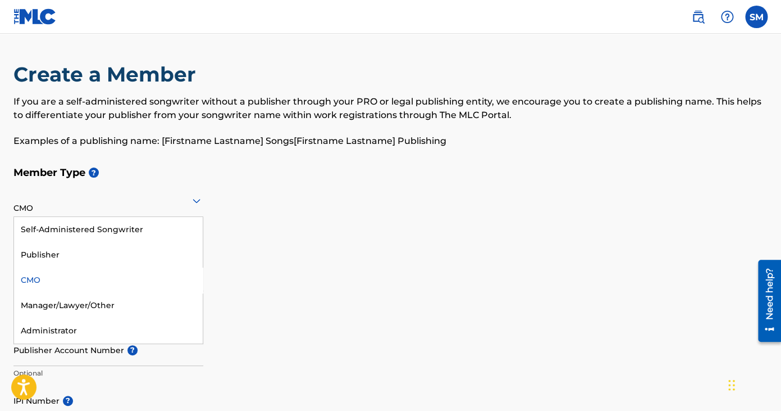
click at [83, 204] on div at bounding box center [108, 200] width 190 height 14
click at [107, 228] on div "Self-Administered Songwriter" at bounding box center [108, 229] width 189 height 25
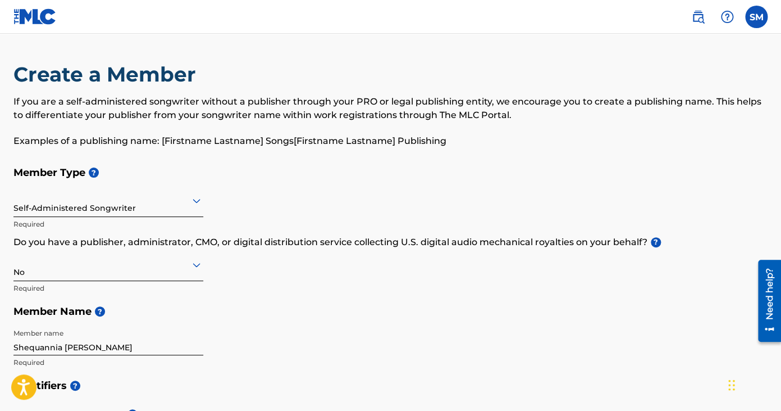
click at [107, 208] on div "Self-Administered Songwriter" at bounding box center [108, 200] width 190 height 28
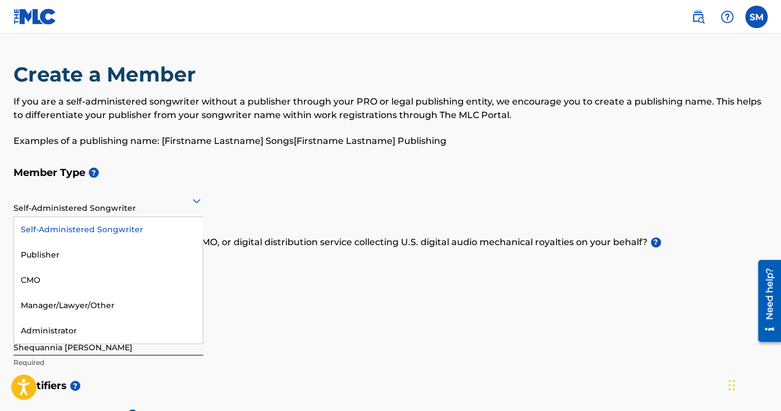
click at [136, 159] on div "Create a Member If you are a self-administered songwriter without a publisher t…" at bounding box center [390, 111] width 754 height 99
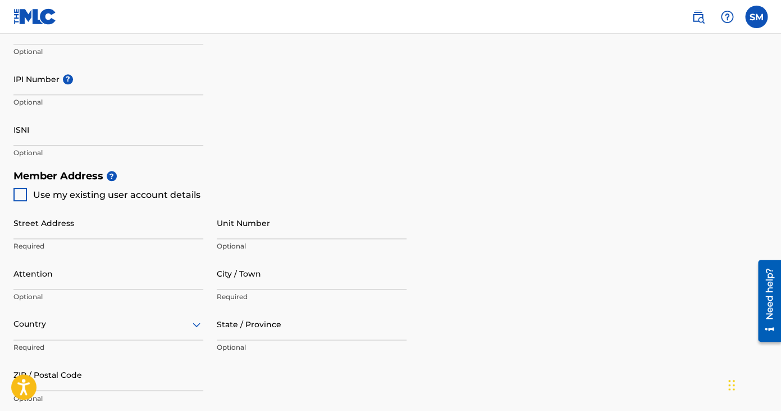
scroll to position [391, 0]
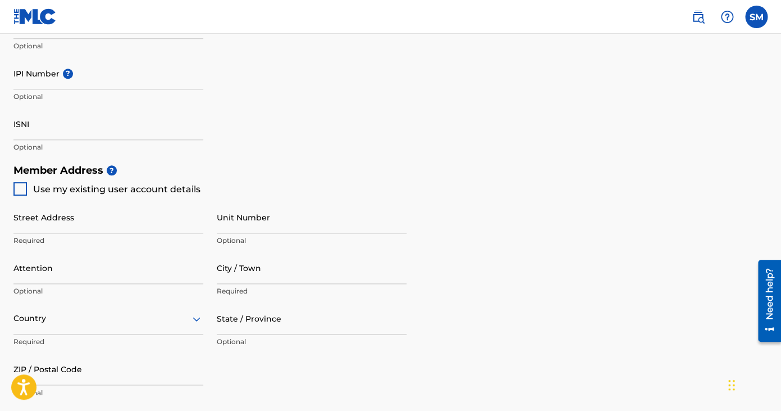
click at [134, 187] on span "Use my existing user account details" at bounding box center [116, 189] width 167 height 11
type input "[STREET_ADDRESS]"
type input "[GEOGRAPHIC_DATA]"
type input "30291"
type input "404"
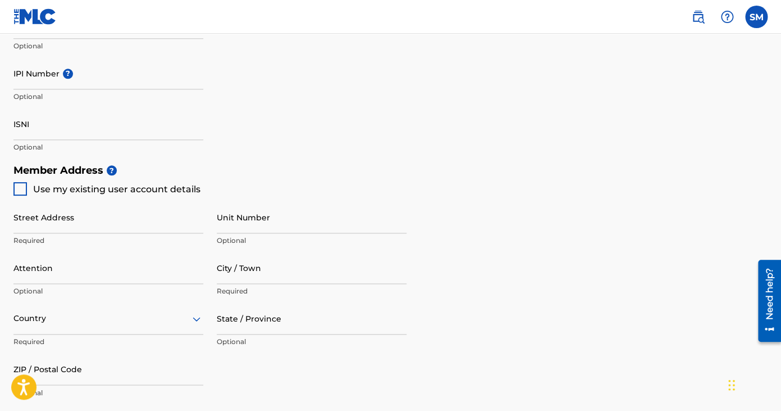
type input "9328097"
type input "[EMAIL_ADDRESS][DOMAIN_NAME]"
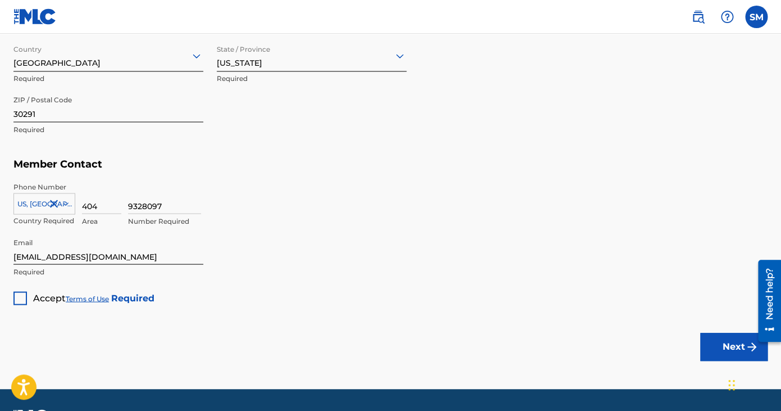
scroll to position [659, 0]
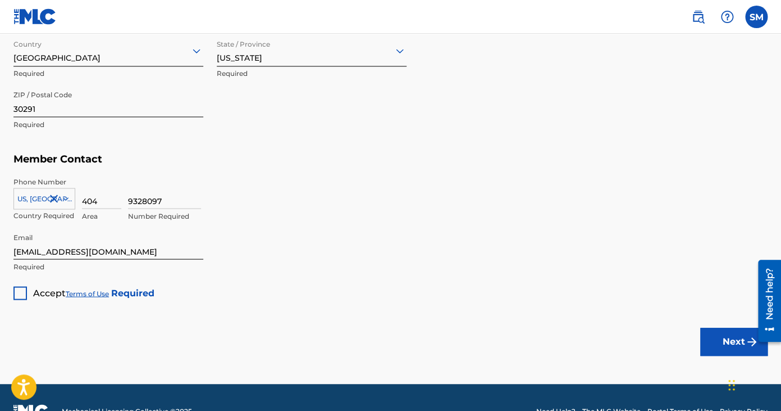
click at [22, 289] on div at bounding box center [19, 292] width 13 height 13
click at [712, 343] on button "Next" at bounding box center [733, 341] width 67 height 28
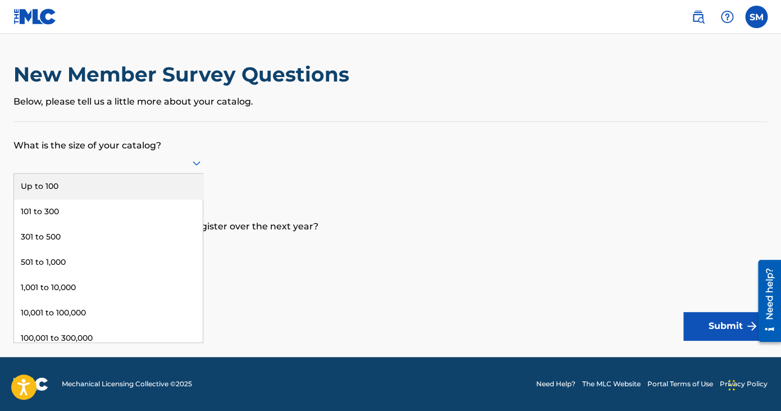
click at [114, 166] on div at bounding box center [108, 163] width 190 height 14
click at [108, 193] on div "Up to 100" at bounding box center [108, 186] width 189 height 25
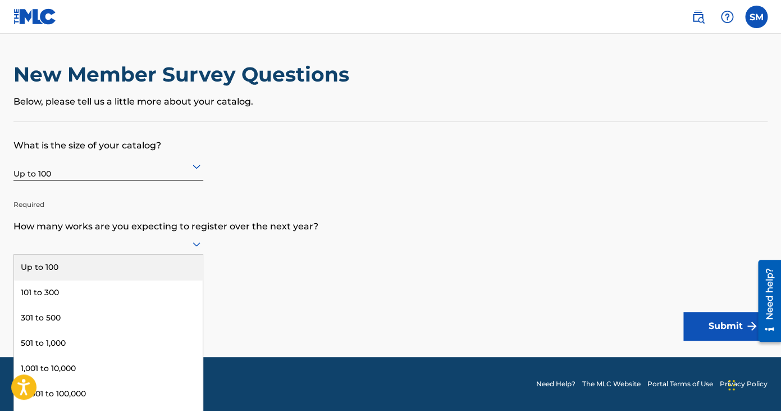
scroll to position [1, 0]
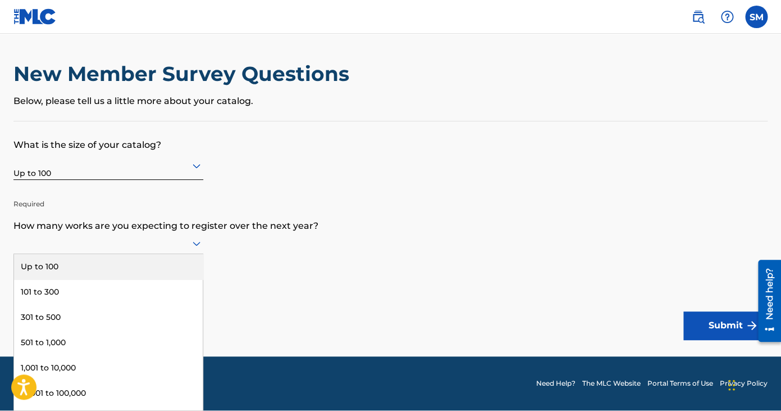
click at [88, 235] on div at bounding box center [108, 243] width 190 height 21
click at [83, 262] on div "Up to 100" at bounding box center [108, 266] width 189 height 25
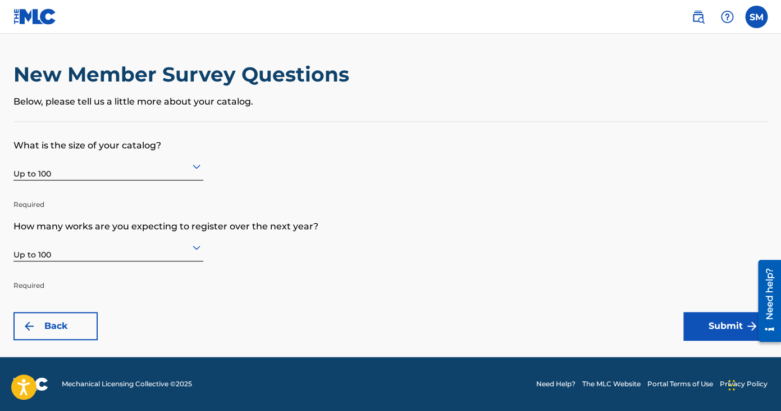
scroll to position [0, 0]
click at [710, 323] on button "Submit" at bounding box center [725, 326] width 84 height 28
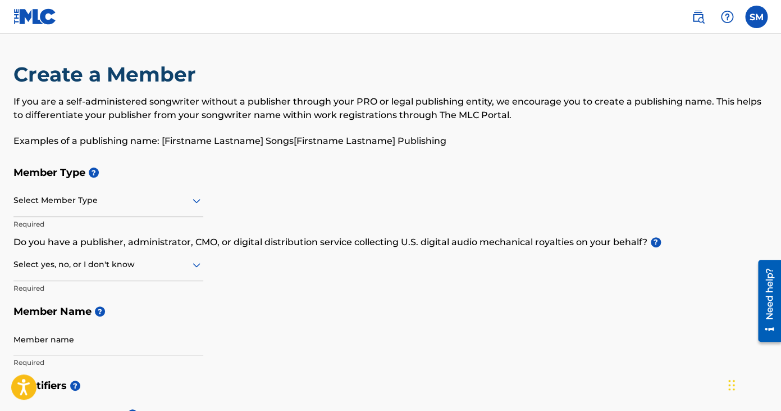
click at [751, 23] on label at bounding box center [756, 17] width 22 height 22
click at [756, 17] on input "SM Shequannia Mcintosh itsreallylala@gmail.com Notification Preferences Profile…" at bounding box center [756, 17] width 0 height 0
click at [507, 143] on p "Examples of a publishing name: [Firstname Lastname] Songs[Firstname Lastname] P…" at bounding box center [390, 140] width 754 height 13
click at [167, 210] on div "Select Member Type" at bounding box center [108, 201] width 190 height 32
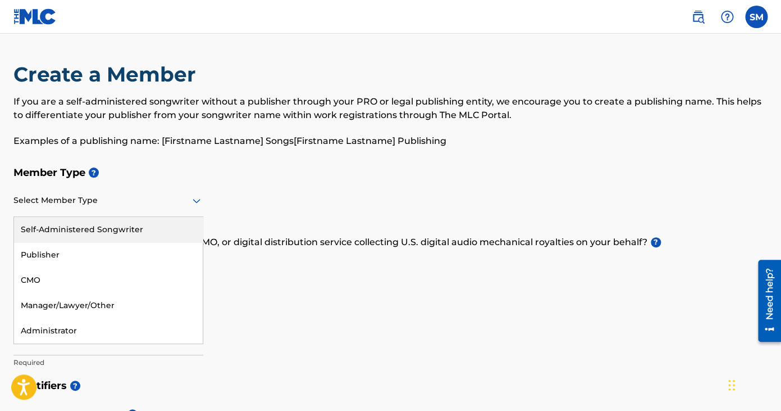
click at [148, 231] on div "Self-Administered Songwriter" at bounding box center [108, 229] width 189 height 25
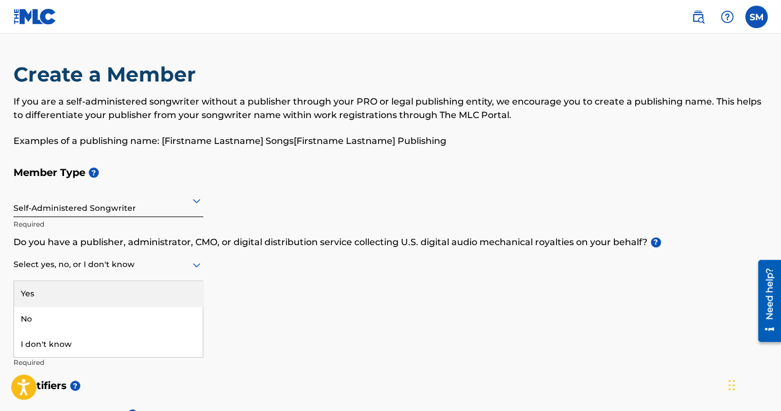
click at [151, 265] on div at bounding box center [108, 264] width 190 height 14
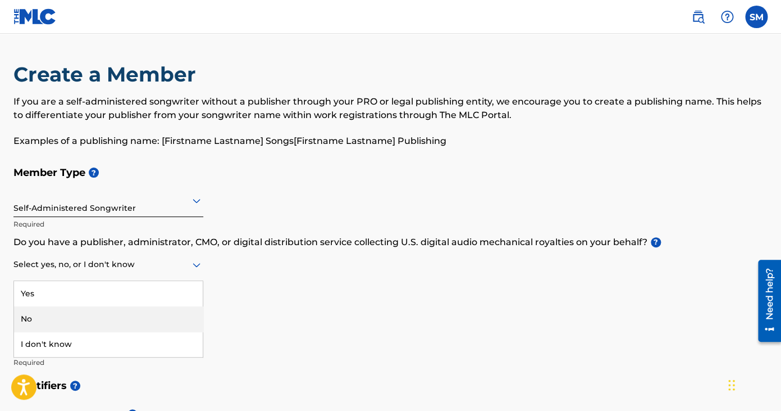
click at [127, 311] on div "No" at bounding box center [108, 318] width 189 height 25
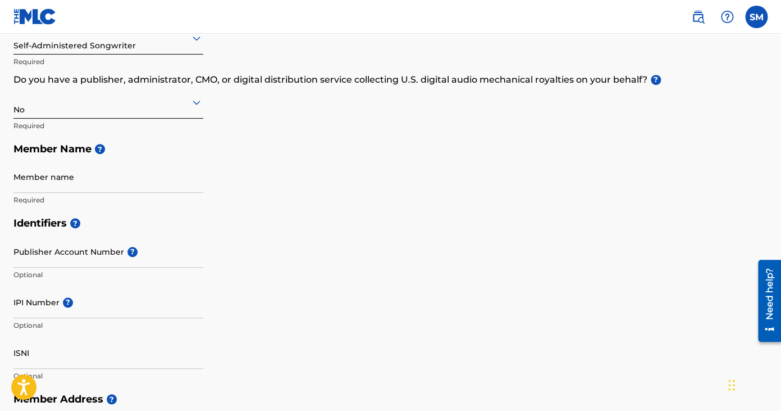
scroll to position [175, 0]
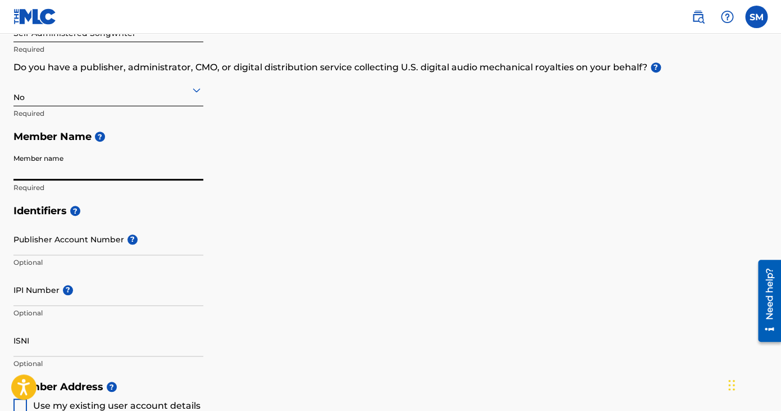
click at [96, 169] on input "Member name" at bounding box center [108, 164] width 190 height 32
type input "Shequannia Mcintosh"
click at [233, 172] on div "Member Type ? Self-Administered Songwriter Required Do you have a publisher, ad…" at bounding box center [390, 92] width 754 height 213
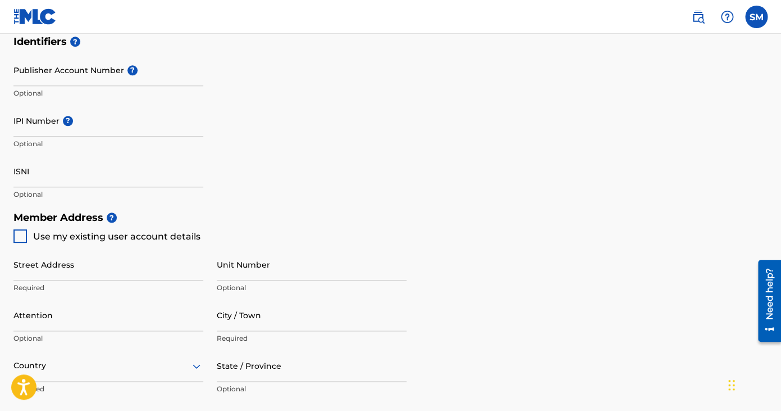
scroll to position [355, 0]
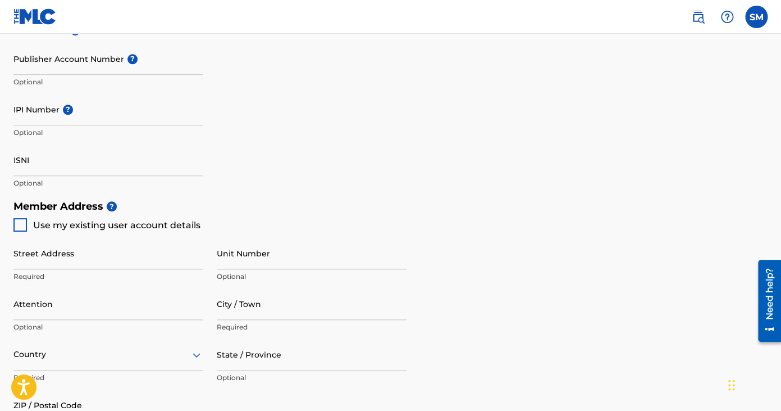
click at [136, 231] on span "Use my existing user account details" at bounding box center [116, 224] width 167 height 13
click at [124, 226] on span "Use my existing user account details" at bounding box center [116, 225] width 167 height 11
type input "[STREET_ADDRESS]"
type input "[GEOGRAPHIC_DATA]"
type input "30291"
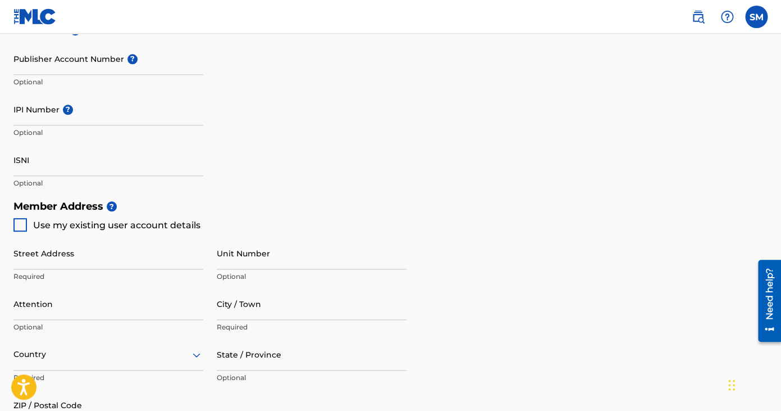
type input "404"
type input "9328097"
type input "[EMAIL_ADDRESS][DOMAIN_NAME]"
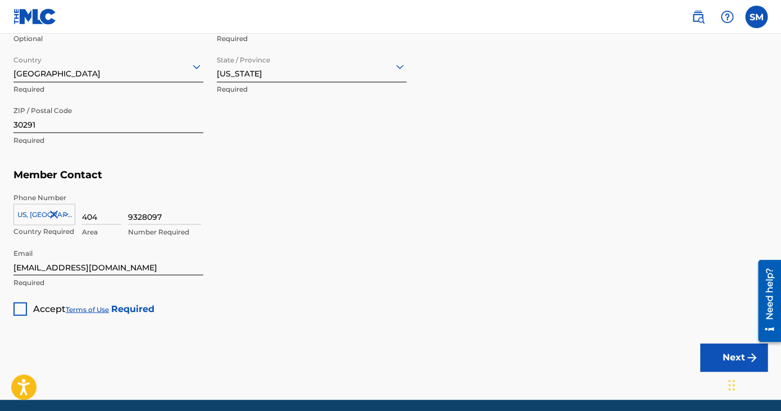
scroll to position [645, 0]
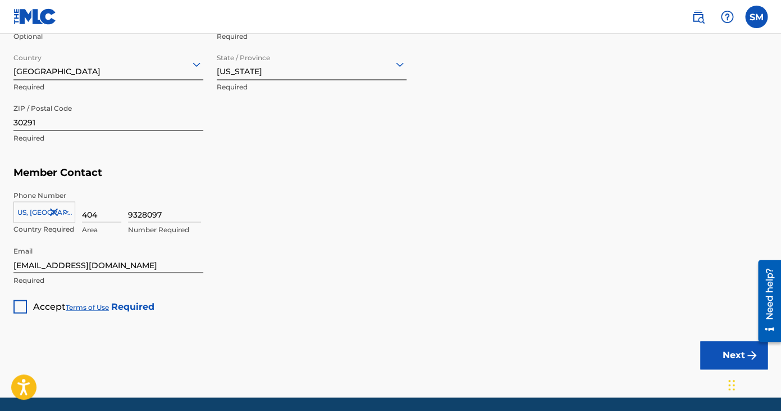
click at [23, 307] on div at bounding box center [19, 305] width 13 height 13
click at [717, 350] on button "Next" at bounding box center [733, 355] width 67 height 28
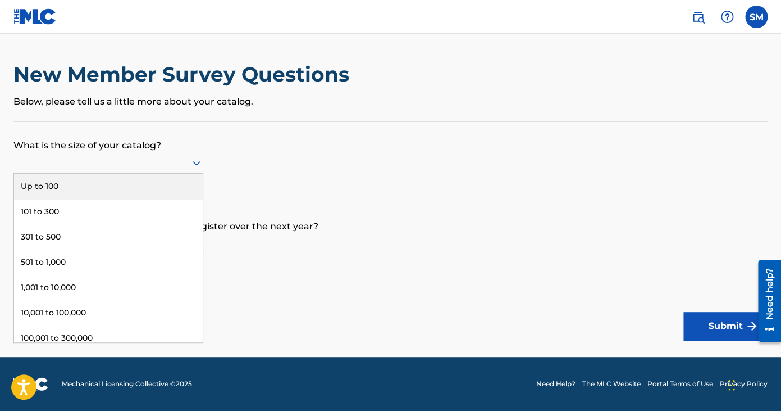
click at [183, 168] on div at bounding box center [108, 163] width 190 height 14
click at [163, 194] on div "Up to 100" at bounding box center [108, 186] width 189 height 25
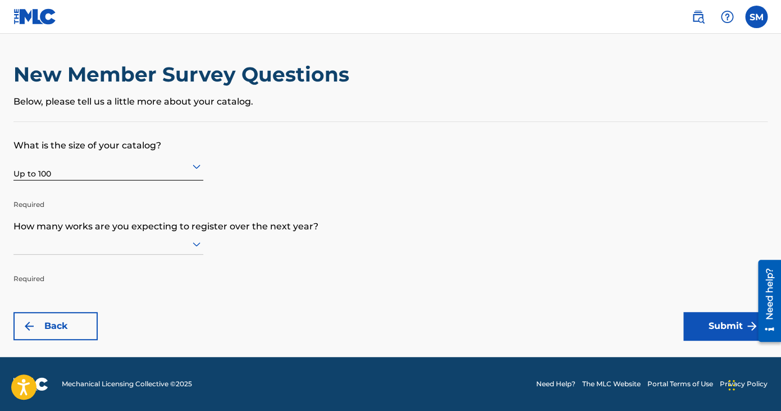
scroll to position [1, 0]
click at [136, 238] on div at bounding box center [108, 243] width 190 height 14
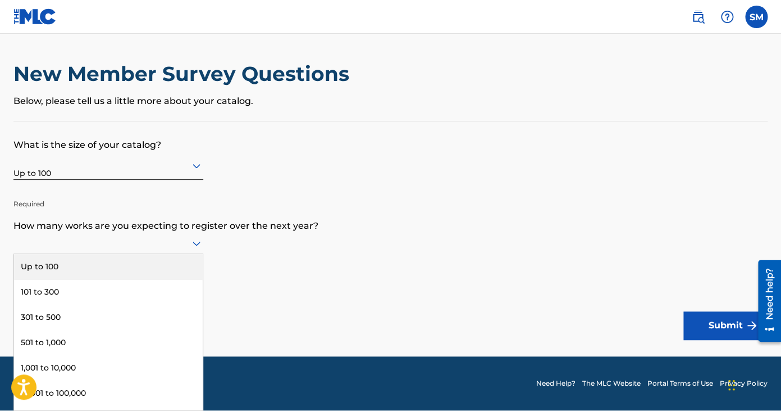
click at [122, 272] on div "Up to 100" at bounding box center [108, 266] width 189 height 25
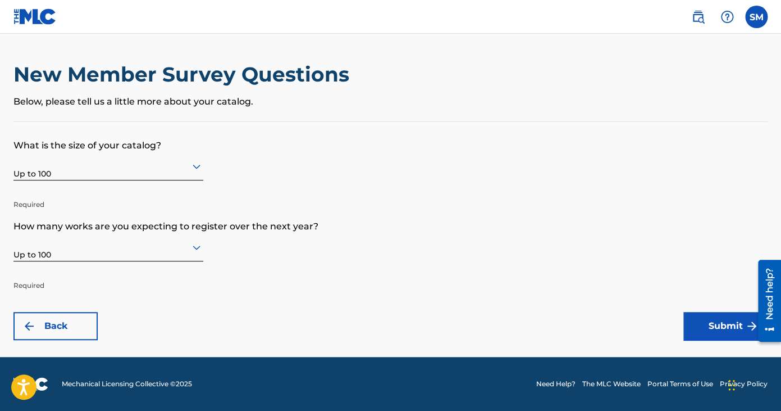
click at [694, 323] on button "Submit" at bounding box center [725, 326] width 84 height 28
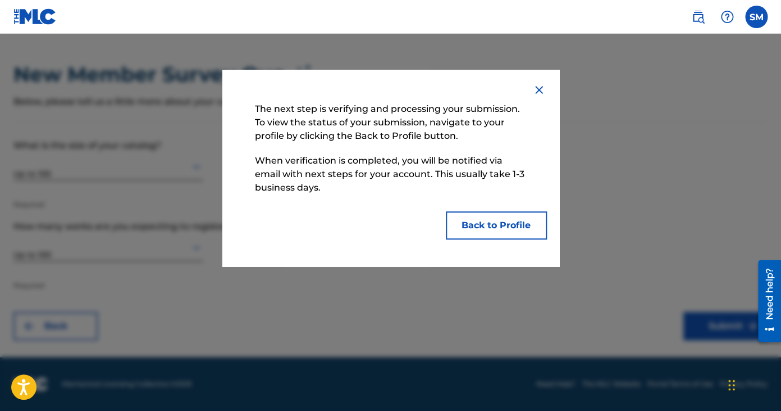
click at [519, 215] on button "Back to Profile" at bounding box center [496, 225] width 101 height 28
